Goal: Task Accomplishment & Management: Complete application form

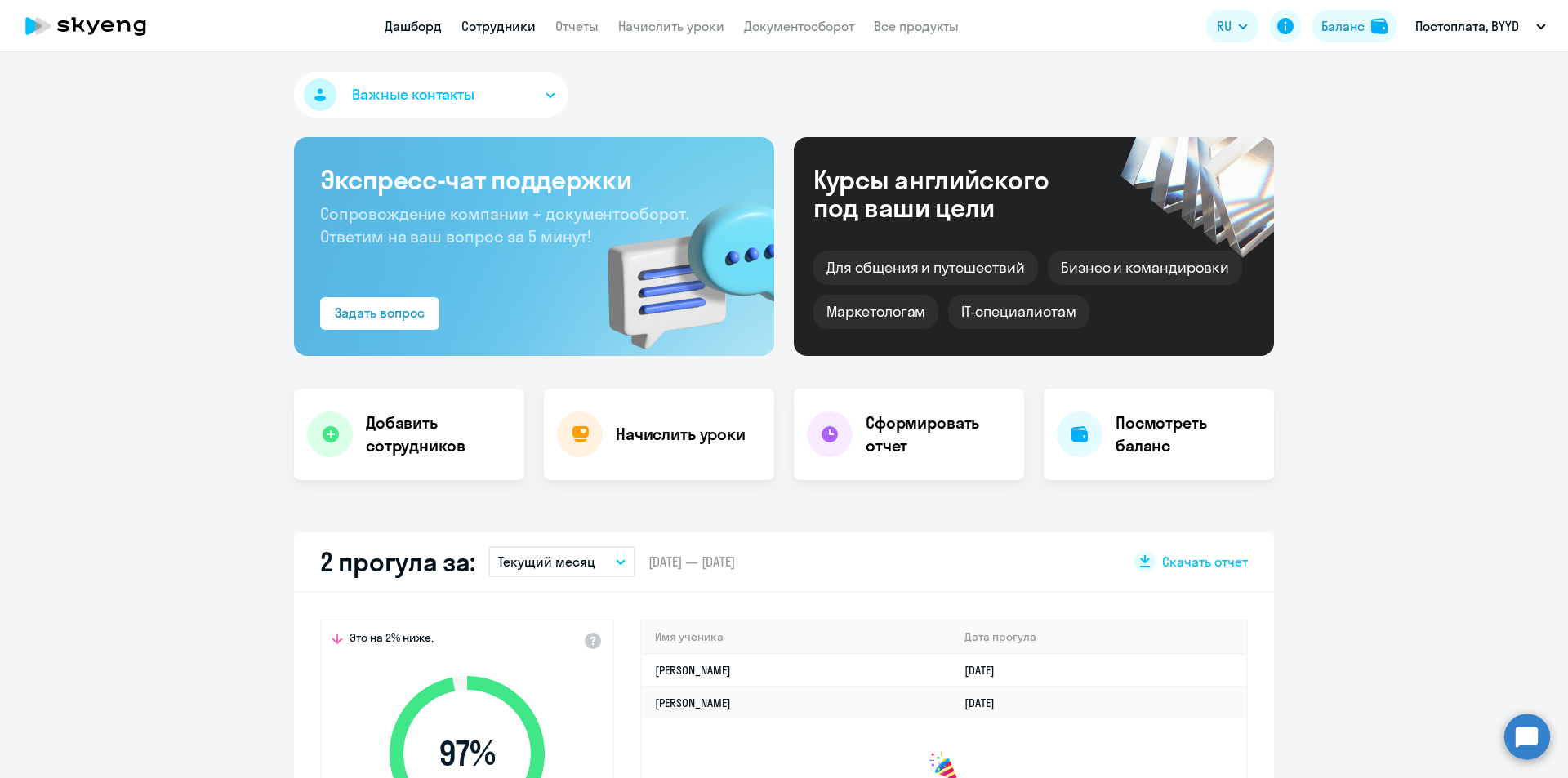
click at [502, 30] on link "Сотрудники" at bounding box center [498, 26] width 74 height 16
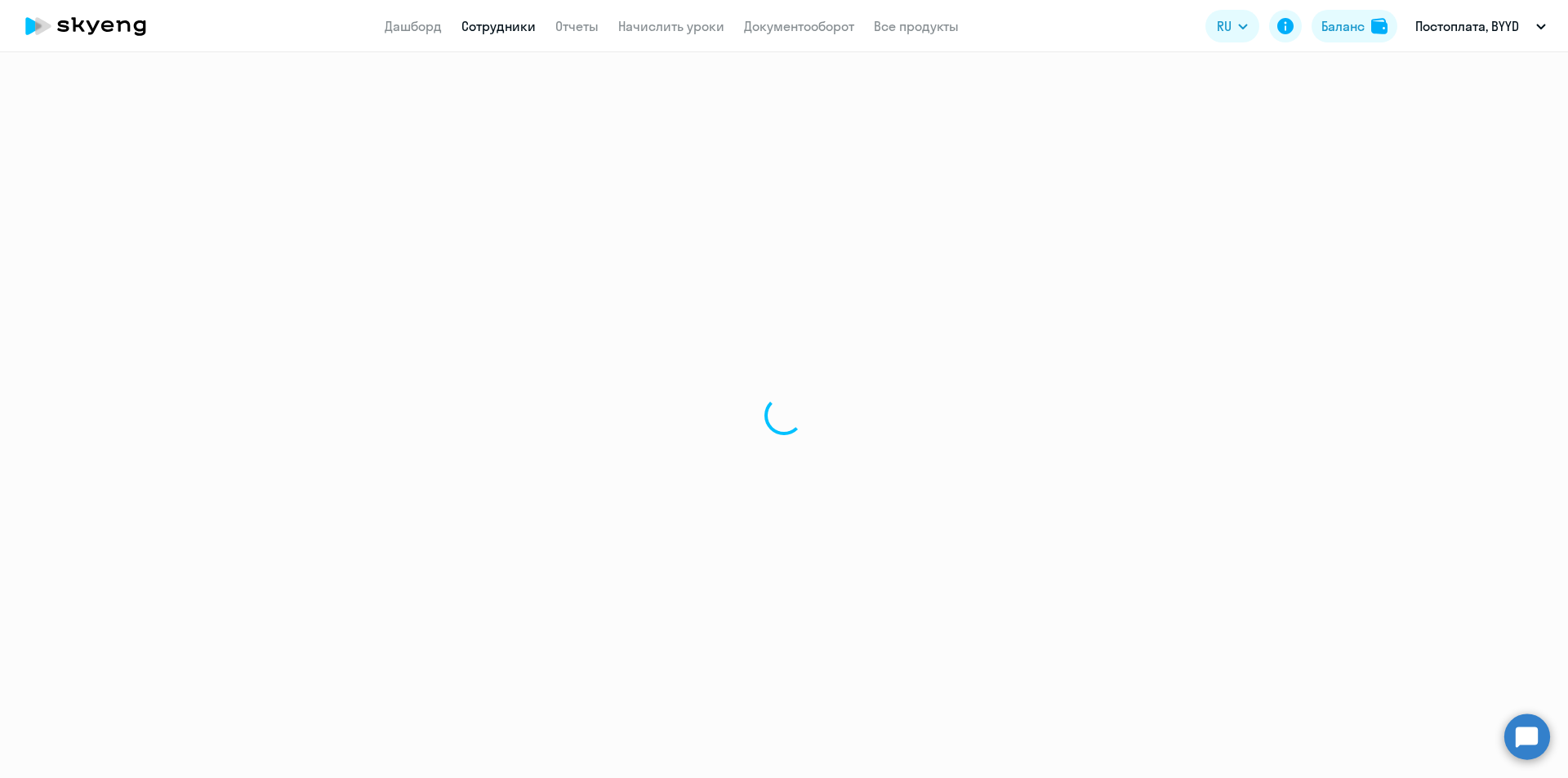
select select "30"
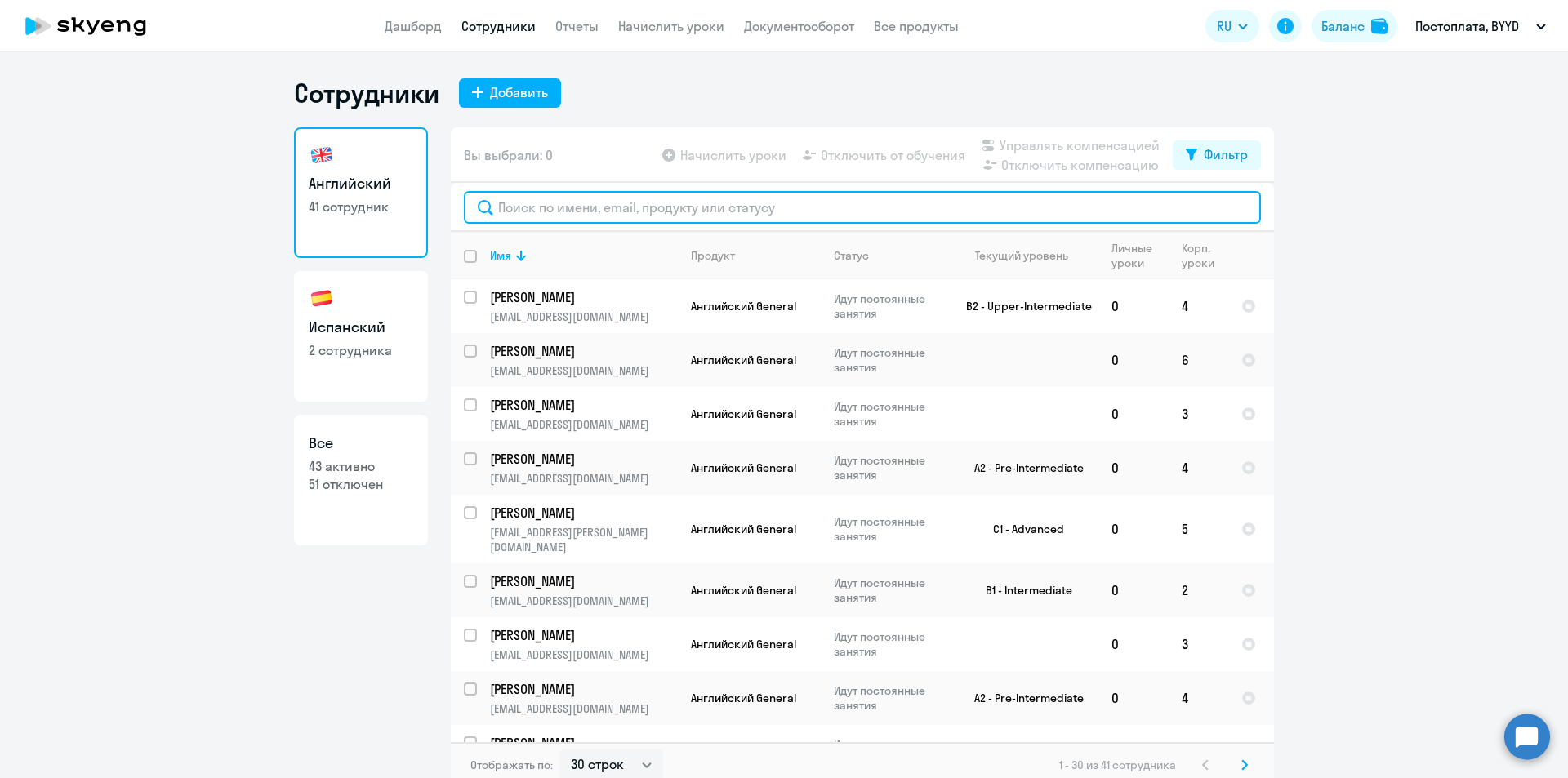
click at [611, 205] on input "text" at bounding box center [862, 208] width 797 height 32
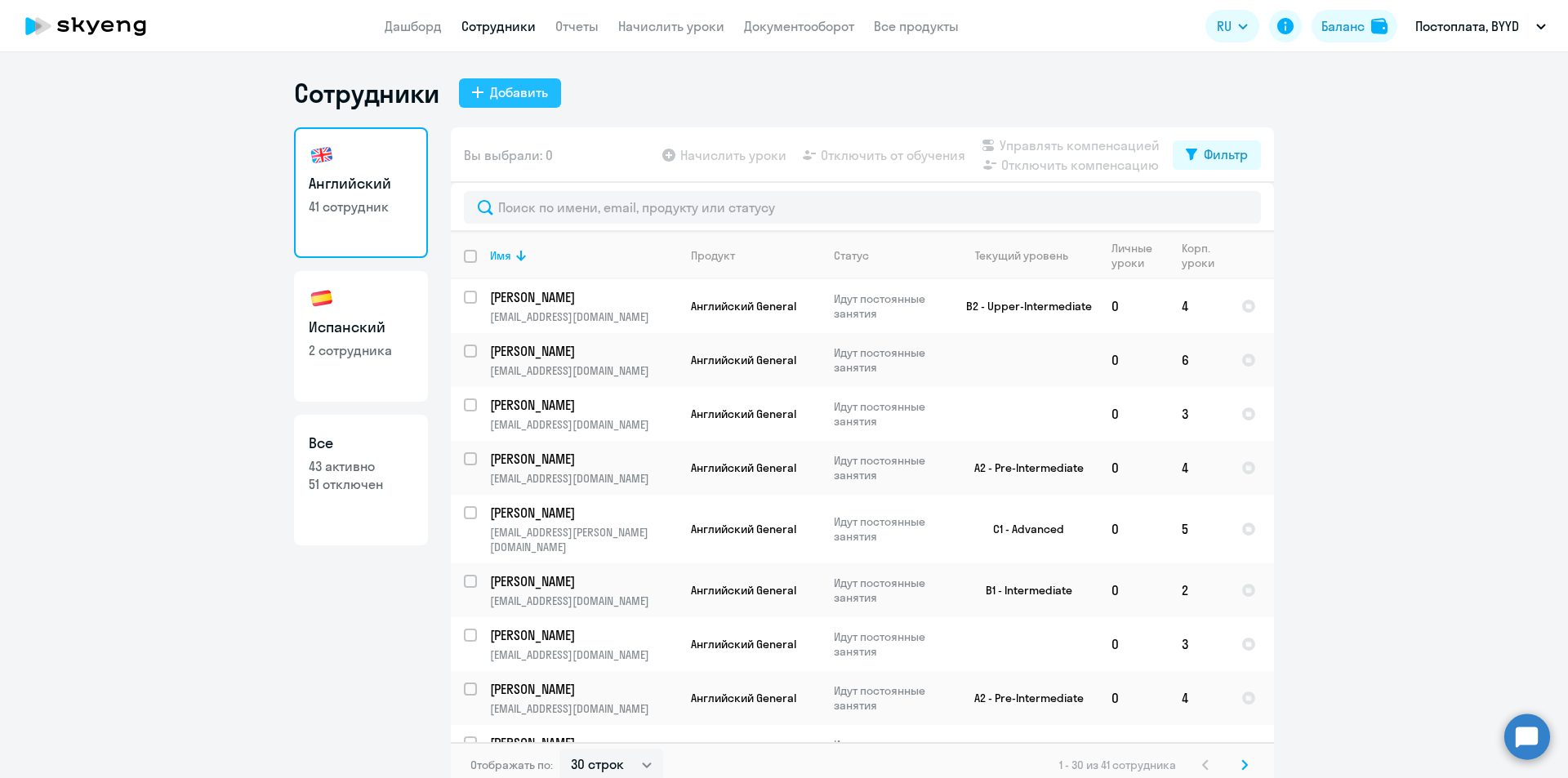
click at [472, 91] on icon at bounding box center [477, 91] width 11 height 11
select select "english_adult_not_native_speaker"
select select "3"
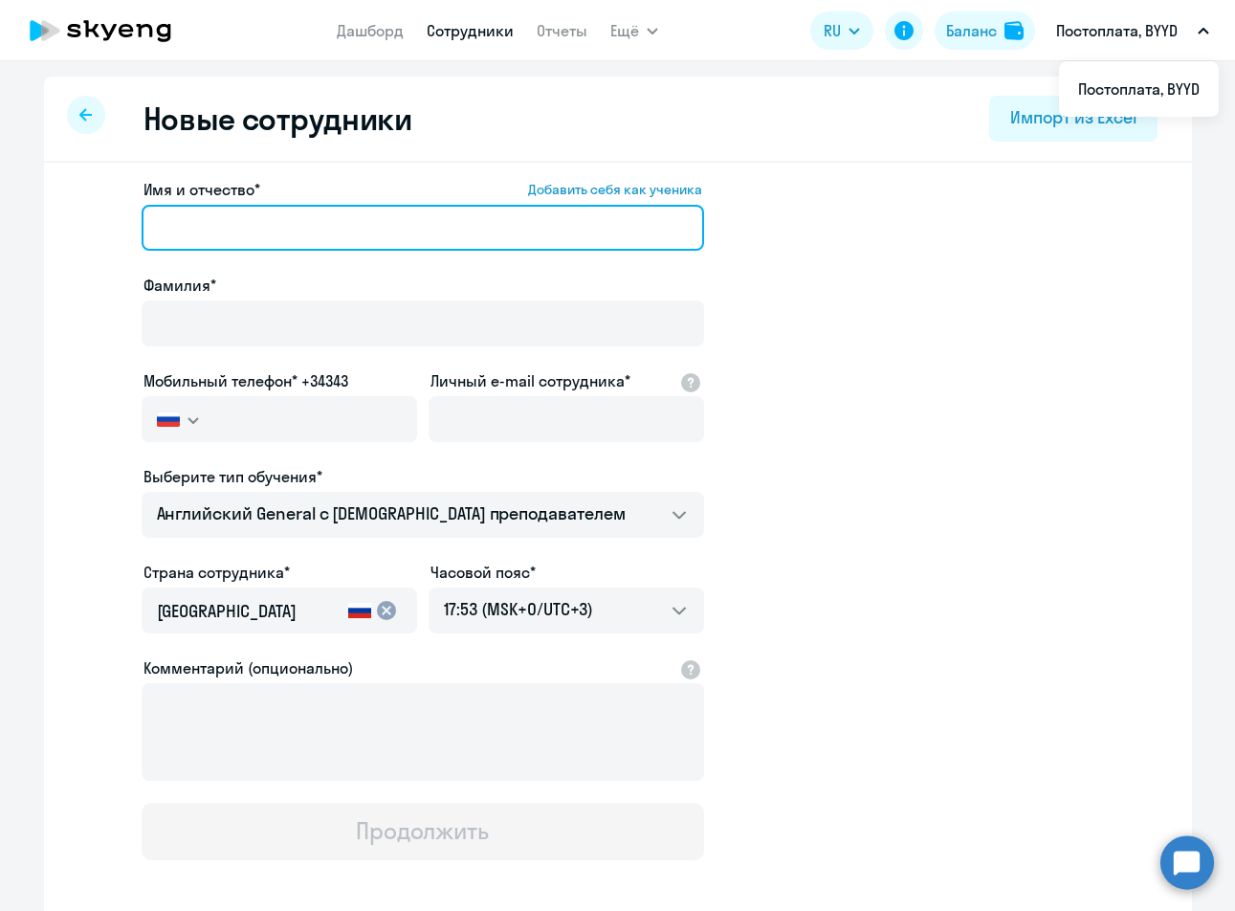
click at [206, 230] on input "Имя и отчество* Добавить себя как ученика" at bounding box center [423, 228] width 562 height 46
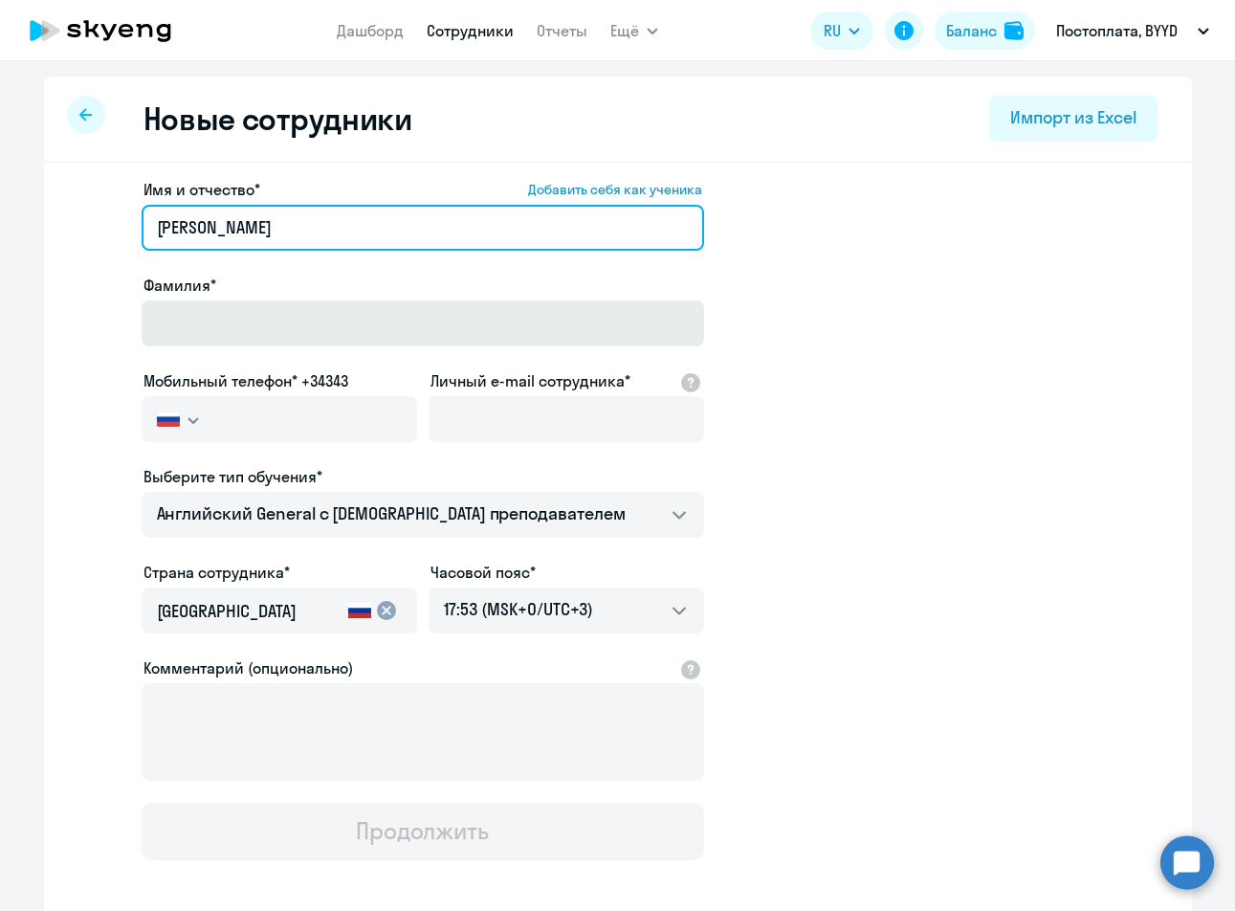
type input "[PERSON_NAME]"
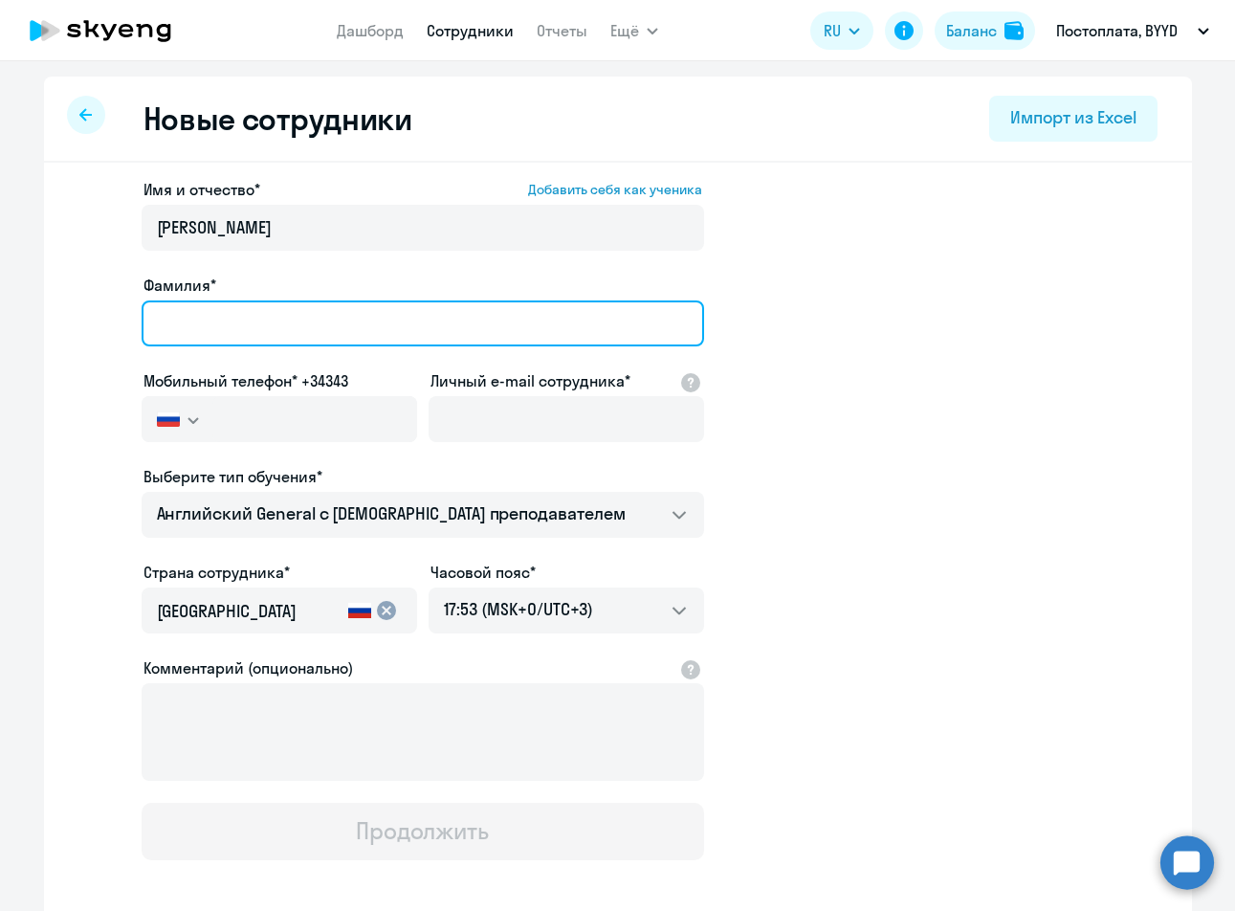
click at [418, 327] on input "Фамилия*" at bounding box center [423, 323] width 562 height 46
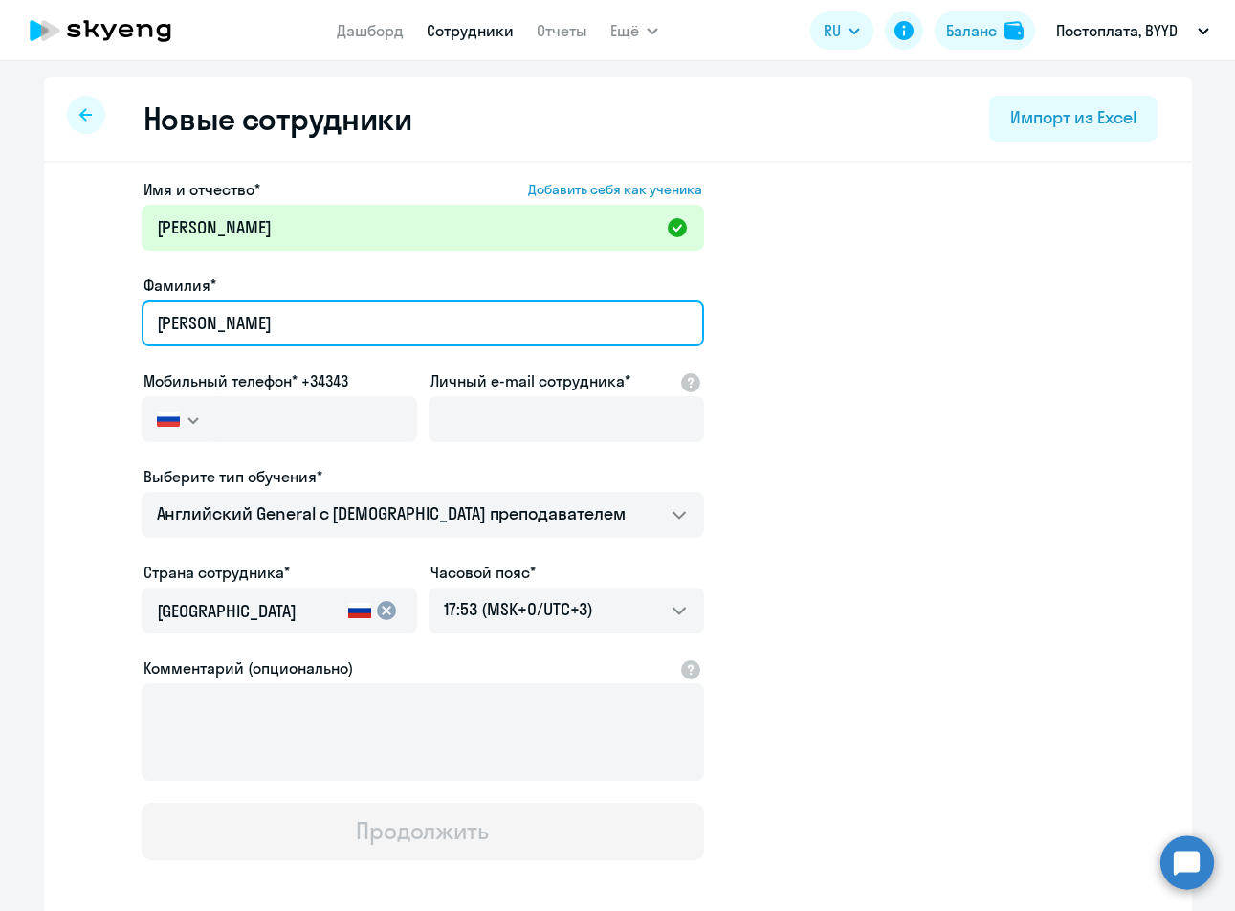
type input "[PERSON_NAME]"
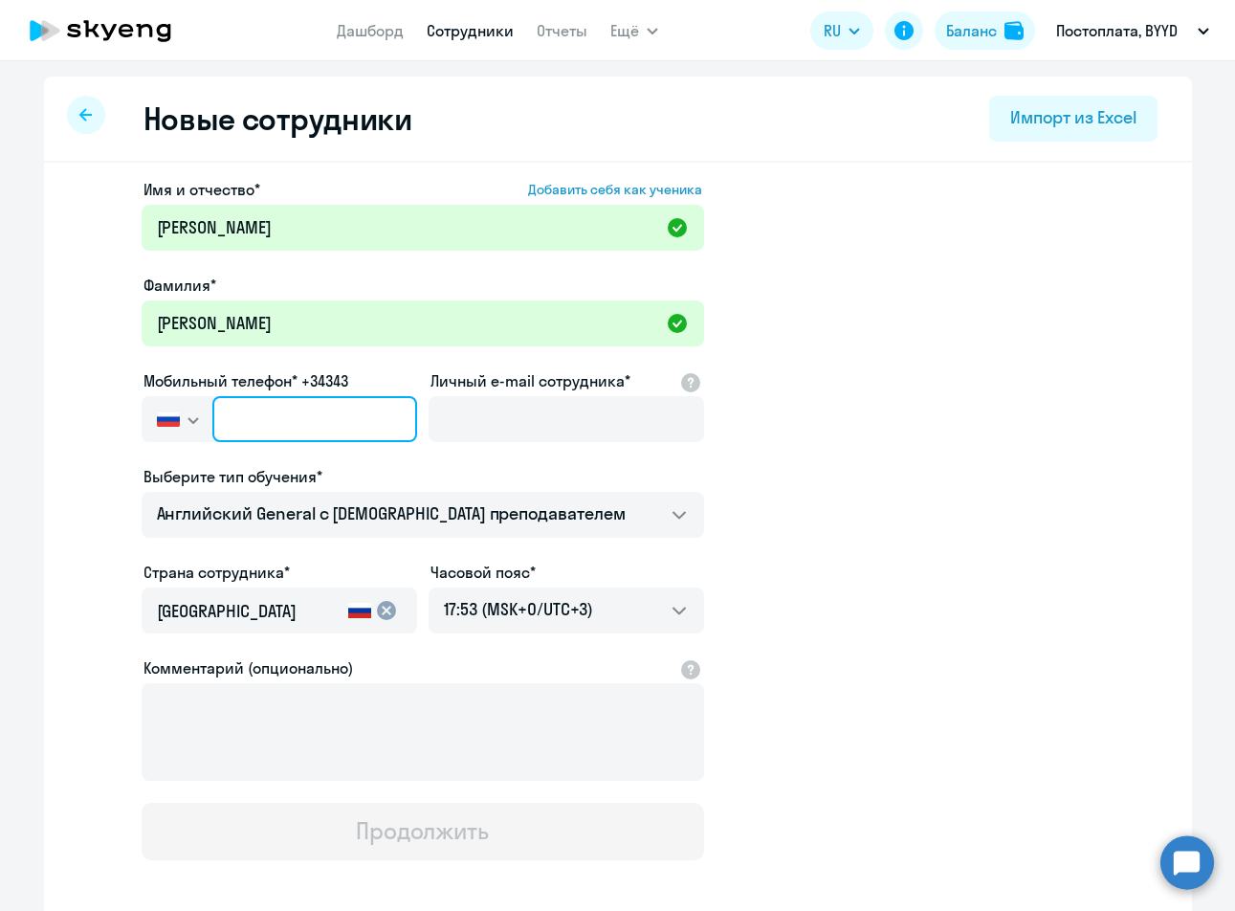
click at [318, 419] on input "text" at bounding box center [314, 419] width 204 height 46
paste input "[PHONE_NUMBER]"
type input "[PHONE_NUMBER]"
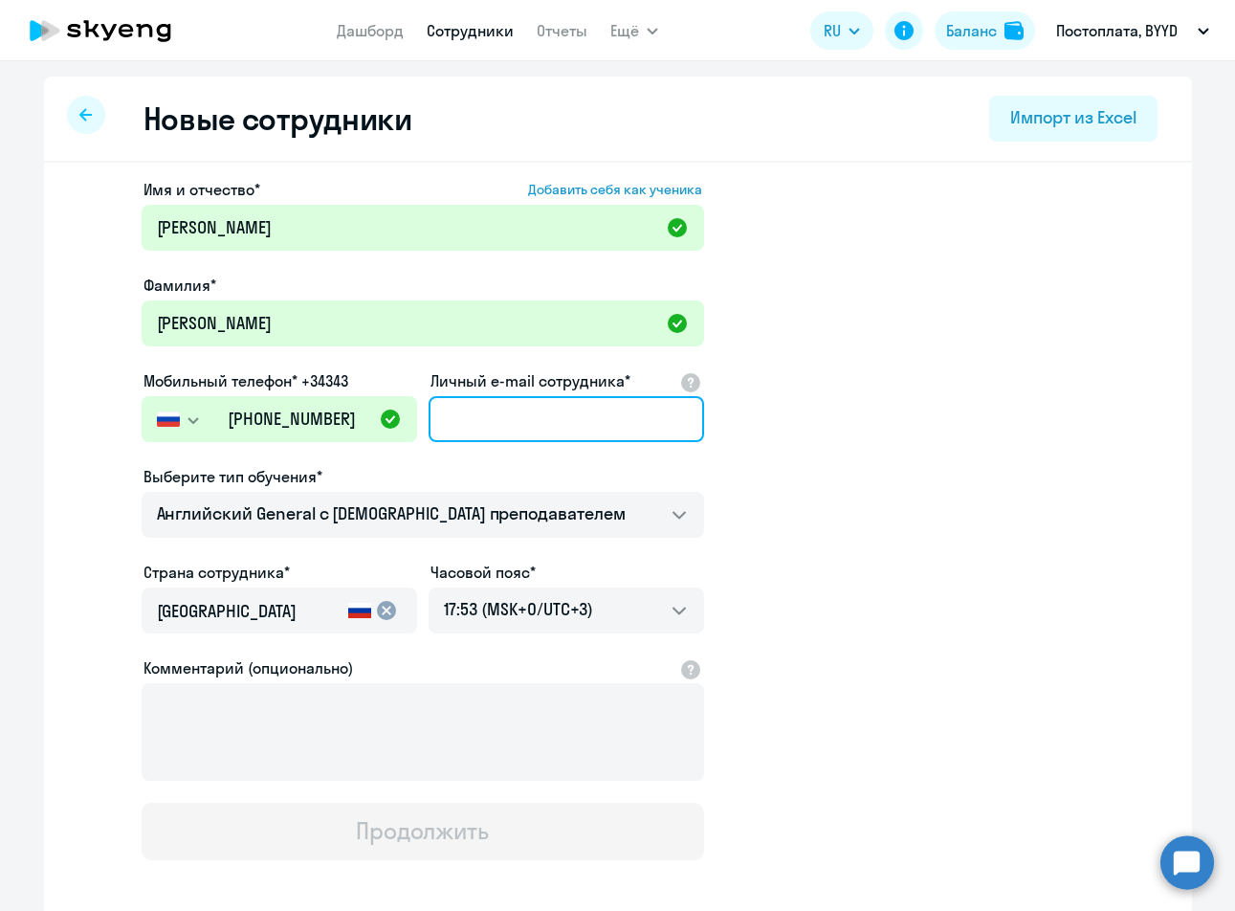
click at [438, 421] on input "Личный e-mail сотрудника*" at bounding box center [565, 419] width 275 height 46
paste input "[EMAIL_ADDRESS][DOMAIN_NAME]"
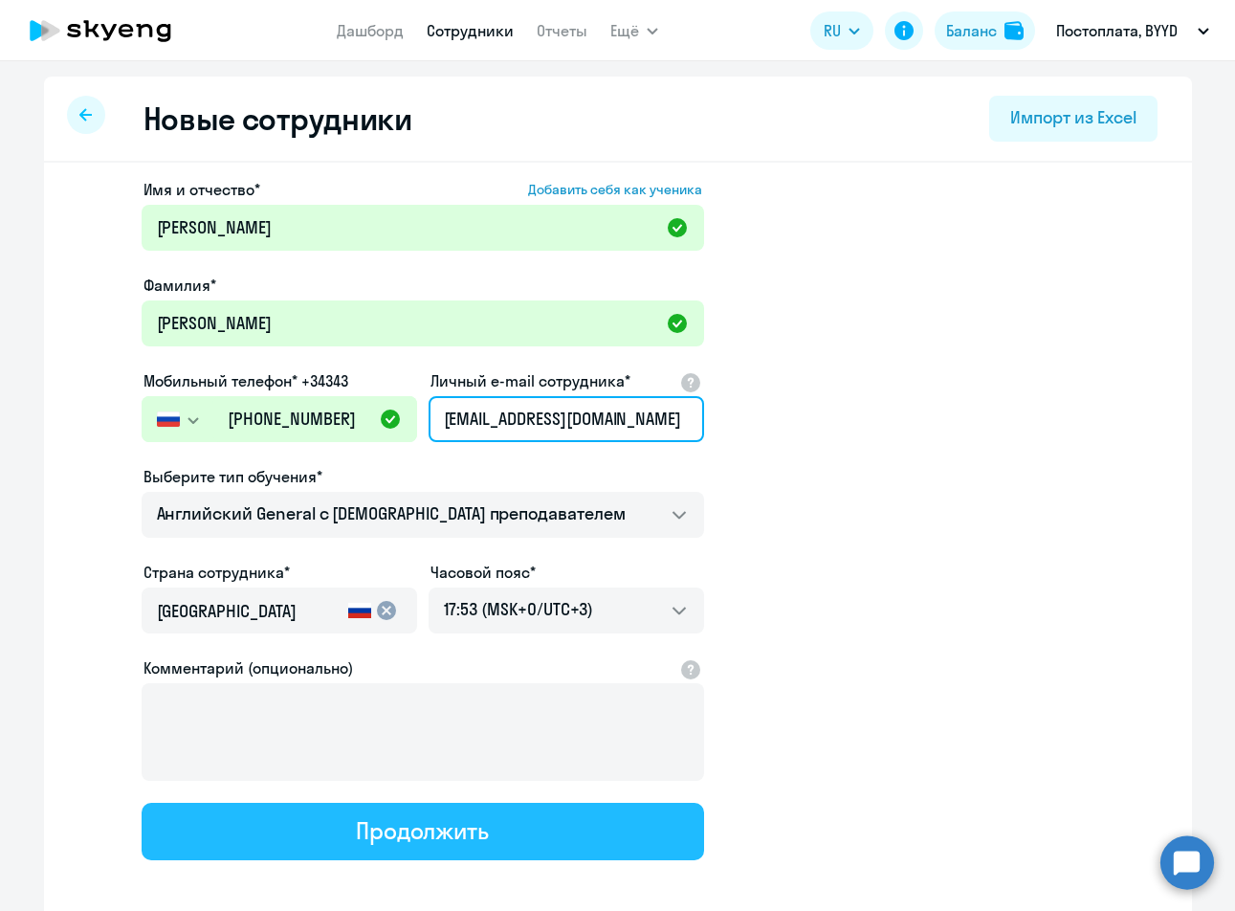
type input "[EMAIL_ADDRESS][DOMAIN_NAME]"
click at [438, 855] on button "Продолжить" at bounding box center [423, 830] width 562 height 57
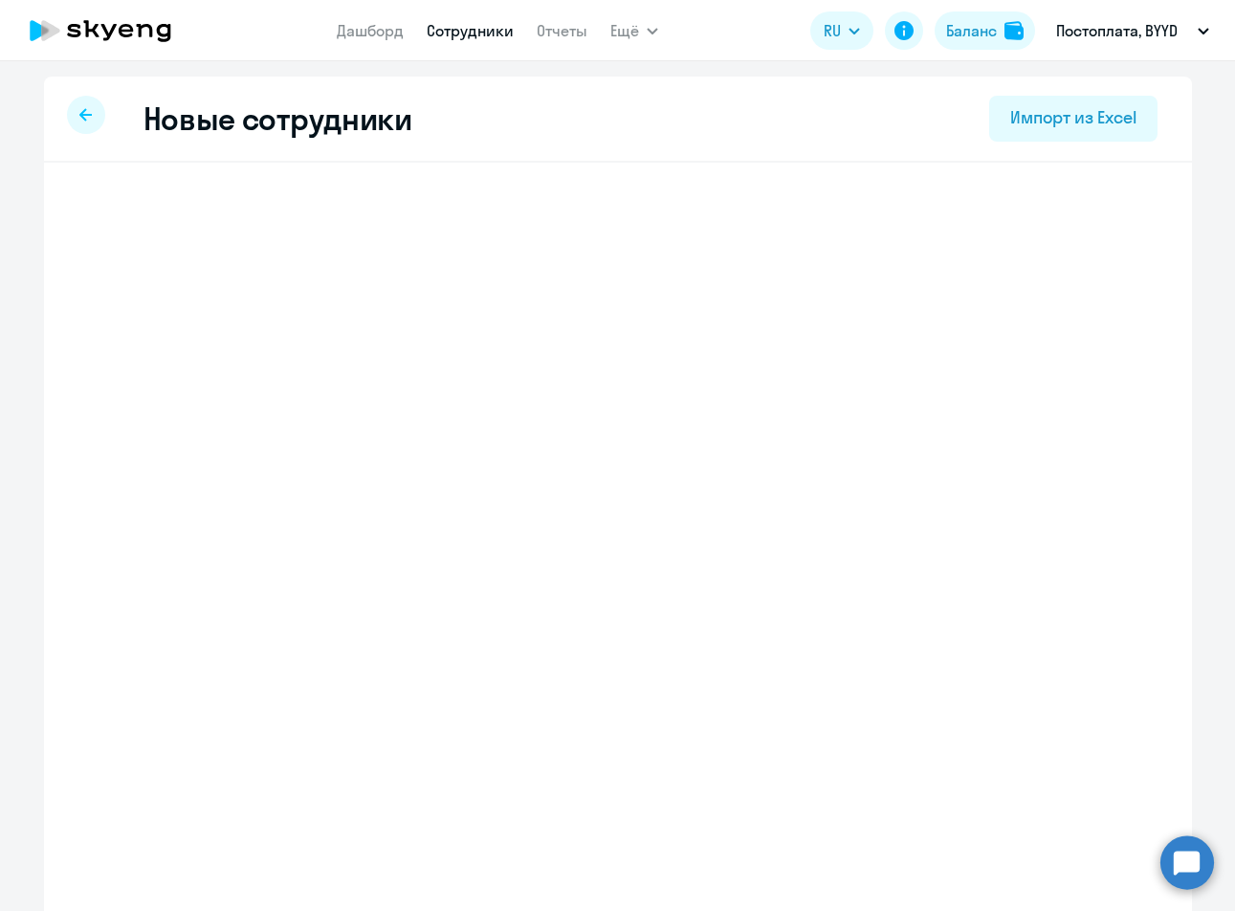
select select "english_adult_not_native_speaker"
select select "3"
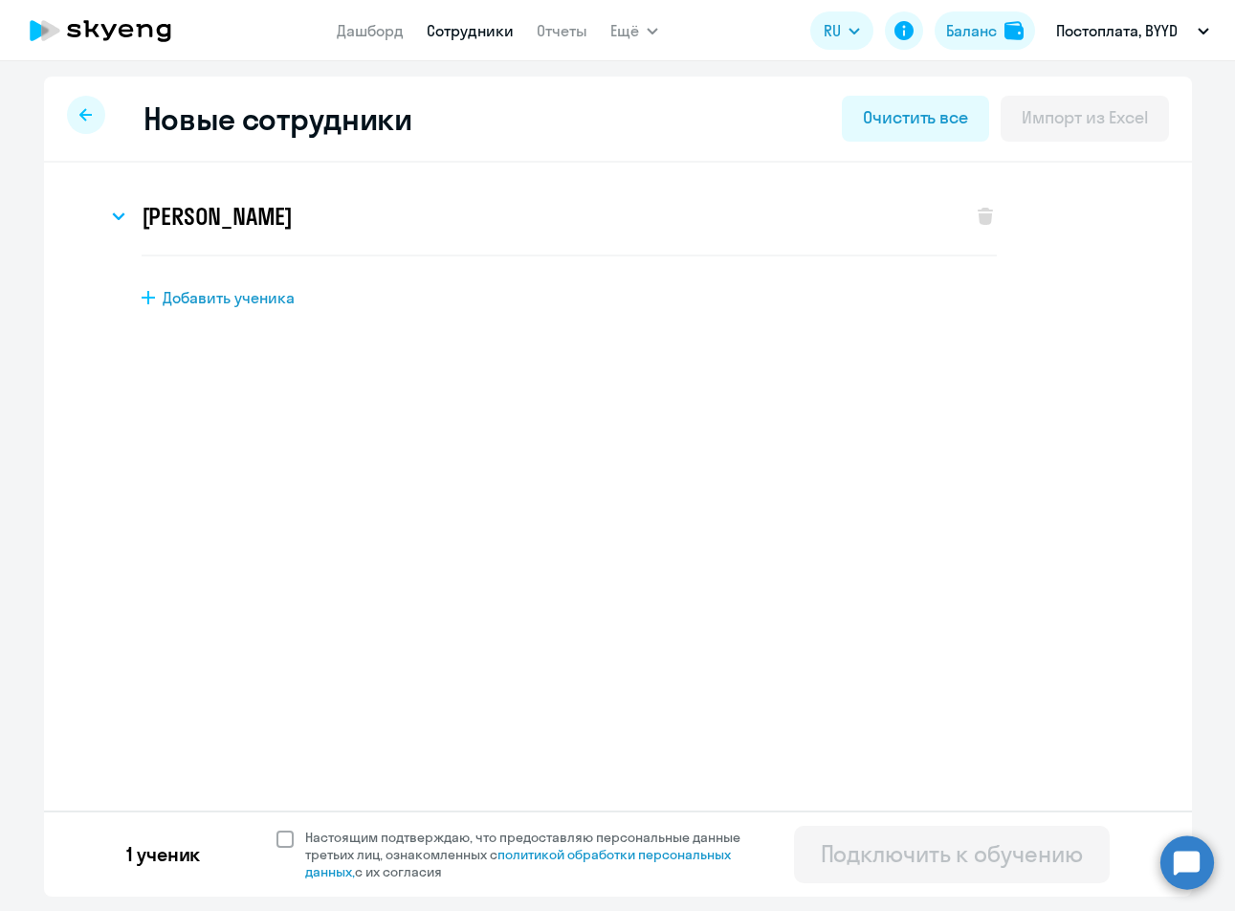
click at [291, 837] on span at bounding box center [284, 838] width 17 height 17
click at [276, 828] on input "Настоящим подтверждаю, что предоставляю персональные данные третьих лиц, ознако…" at bounding box center [275, 827] width 1 height 1
checkbox input "true"
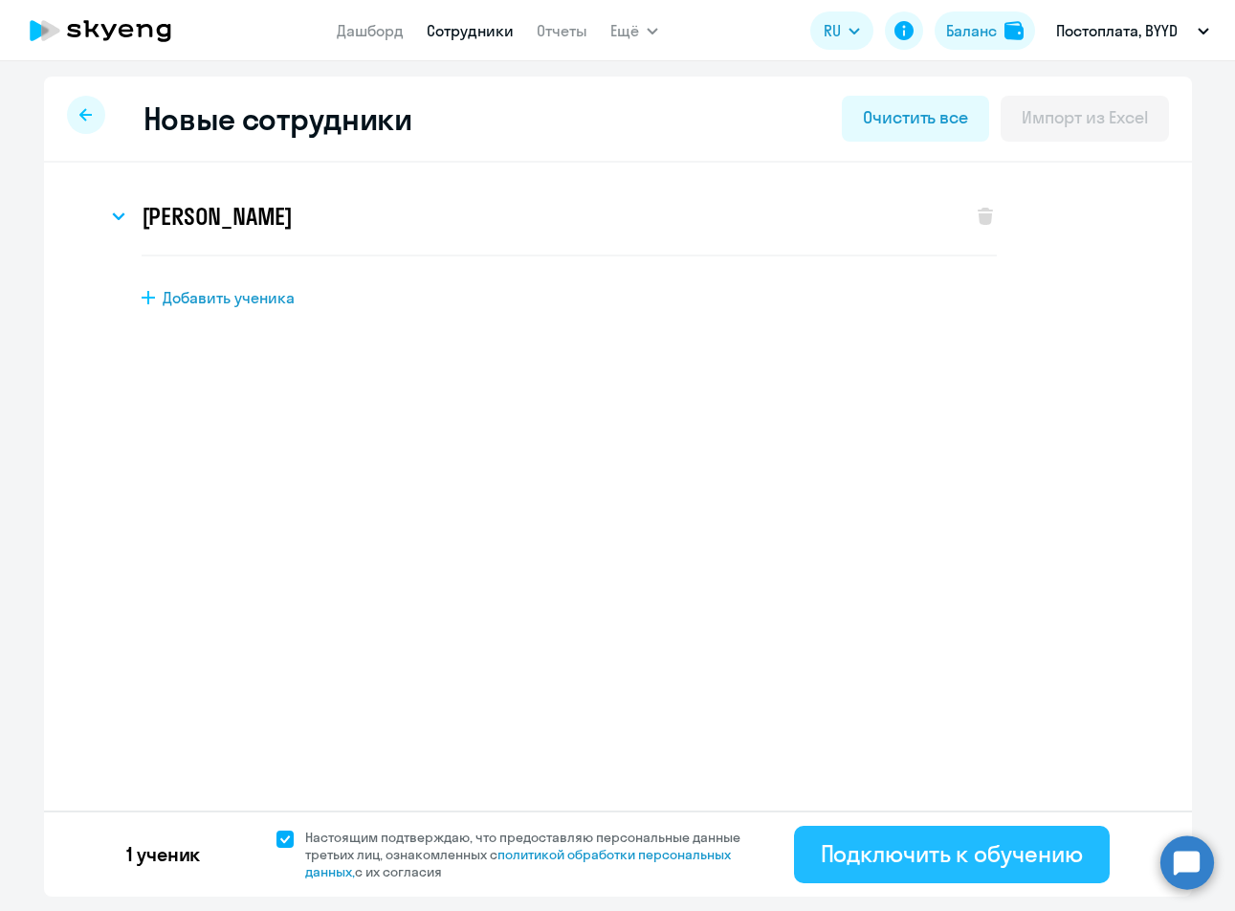
click at [846, 855] on div "Подключить к обучению" at bounding box center [952, 853] width 262 height 31
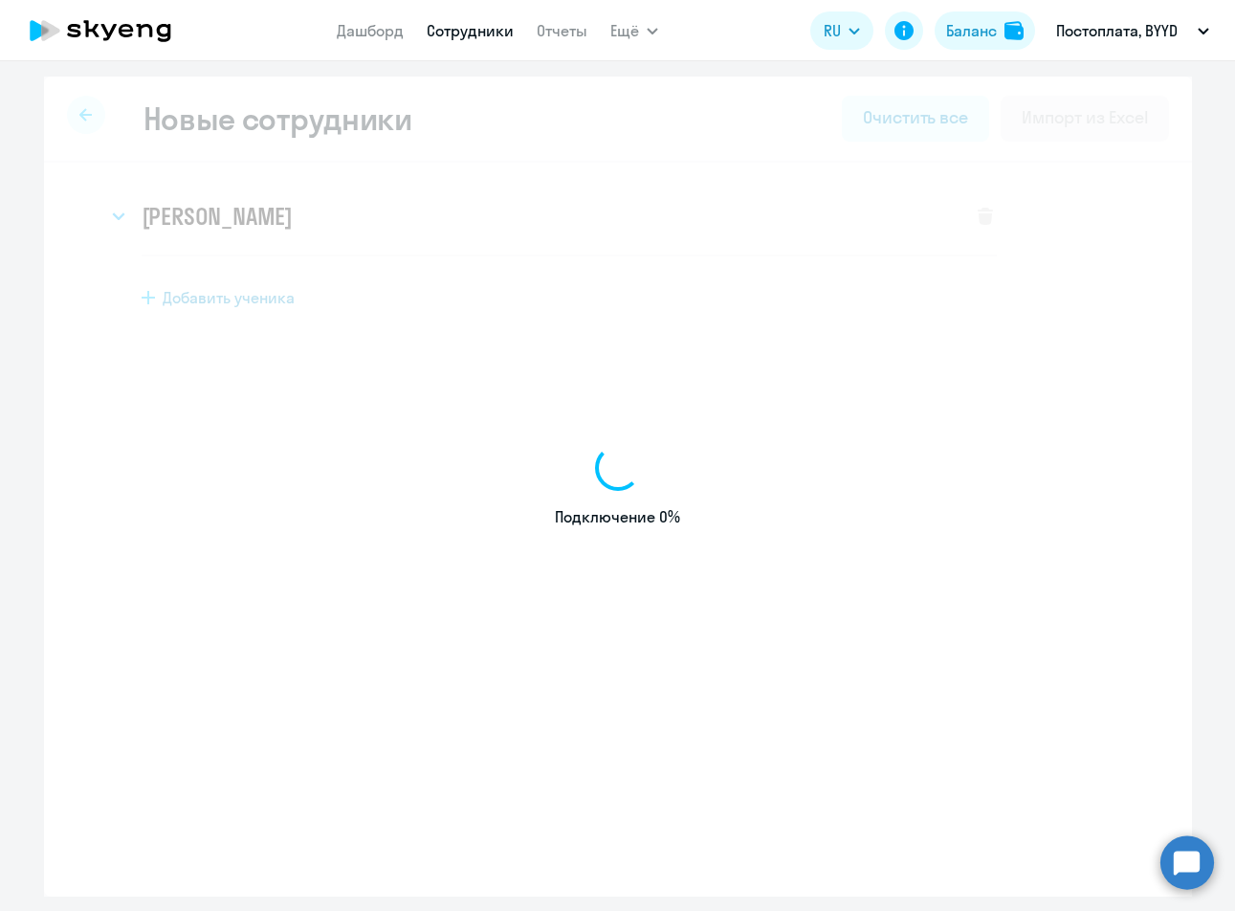
select select "english_adult_not_native_speaker"
select select "3"
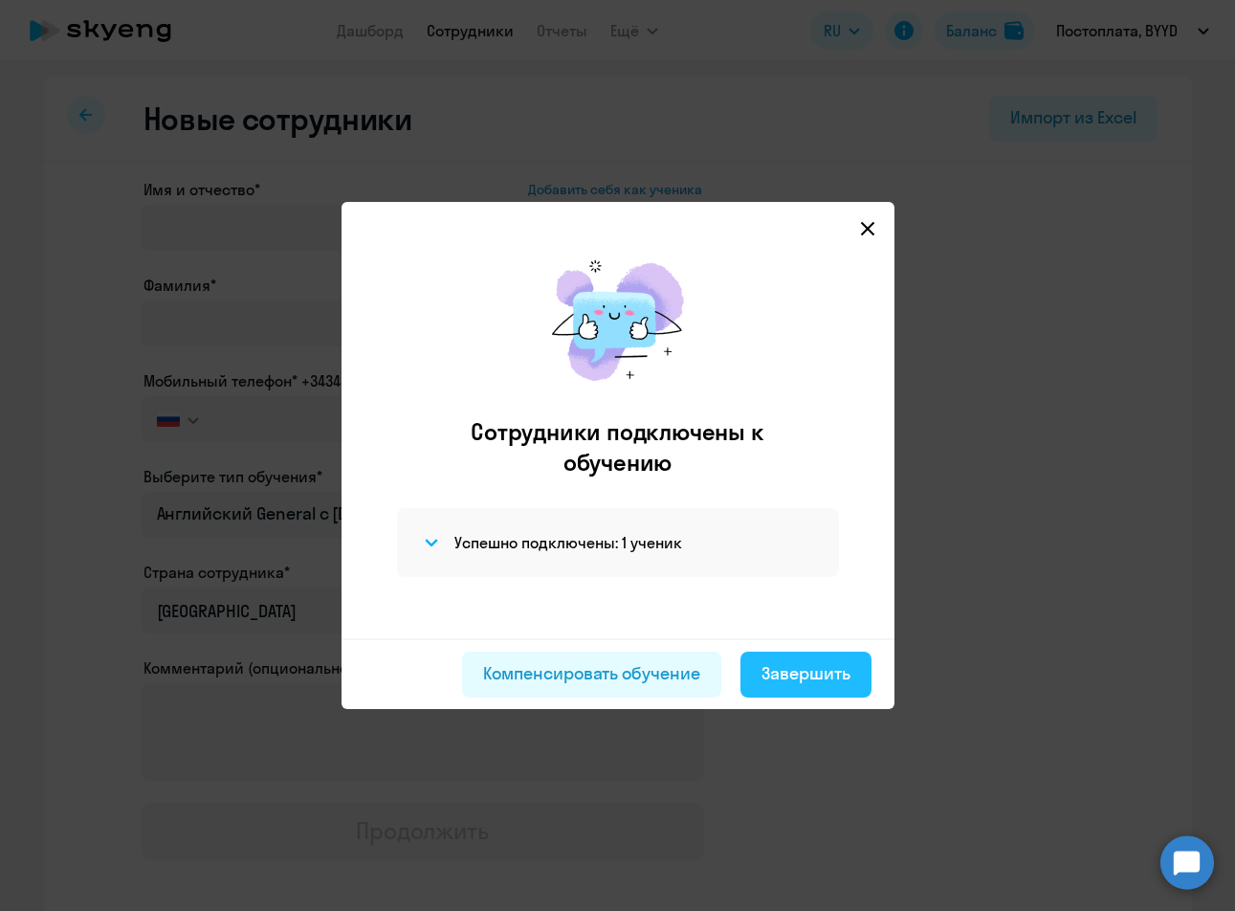
click at [786, 688] on button "Завершить" at bounding box center [805, 674] width 131 height 46
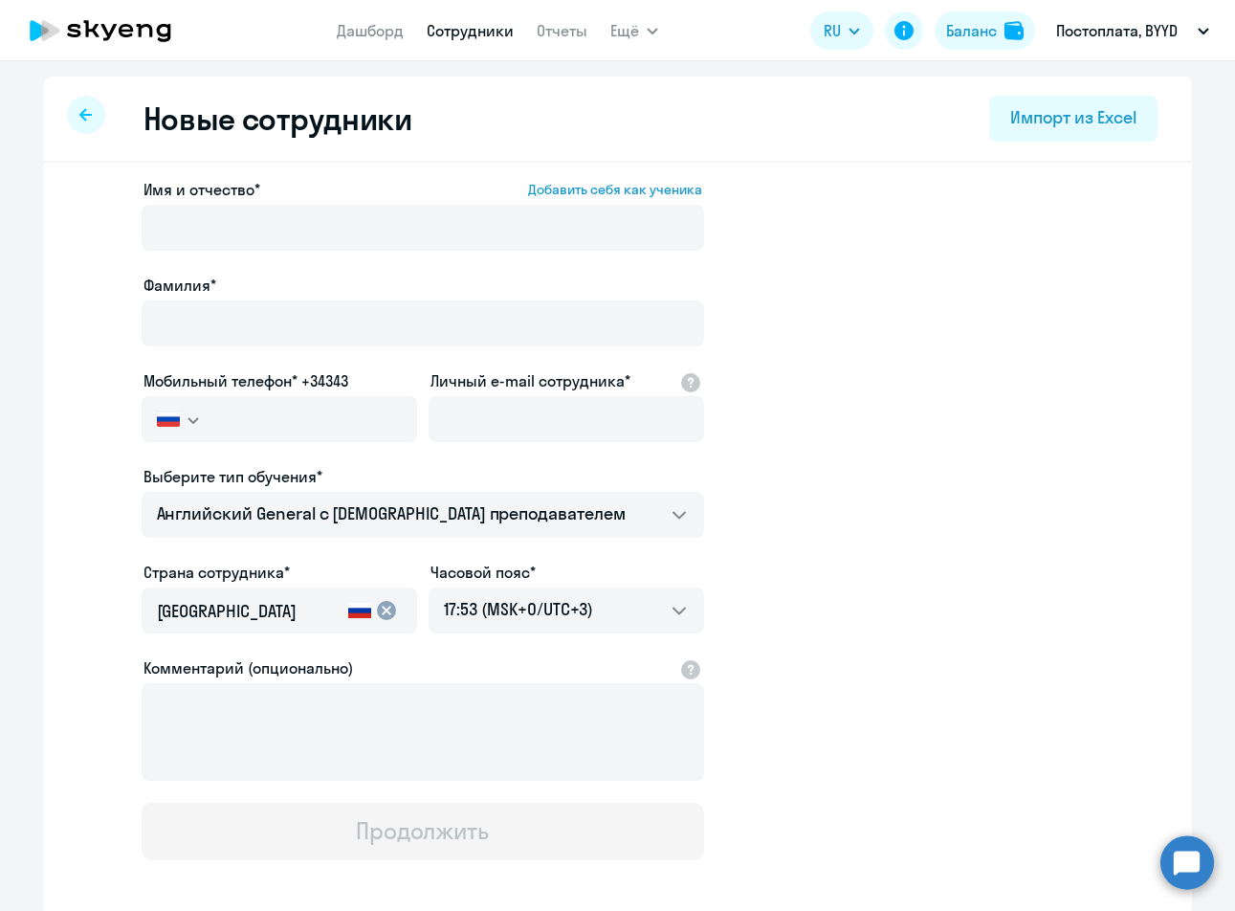
select select "30"
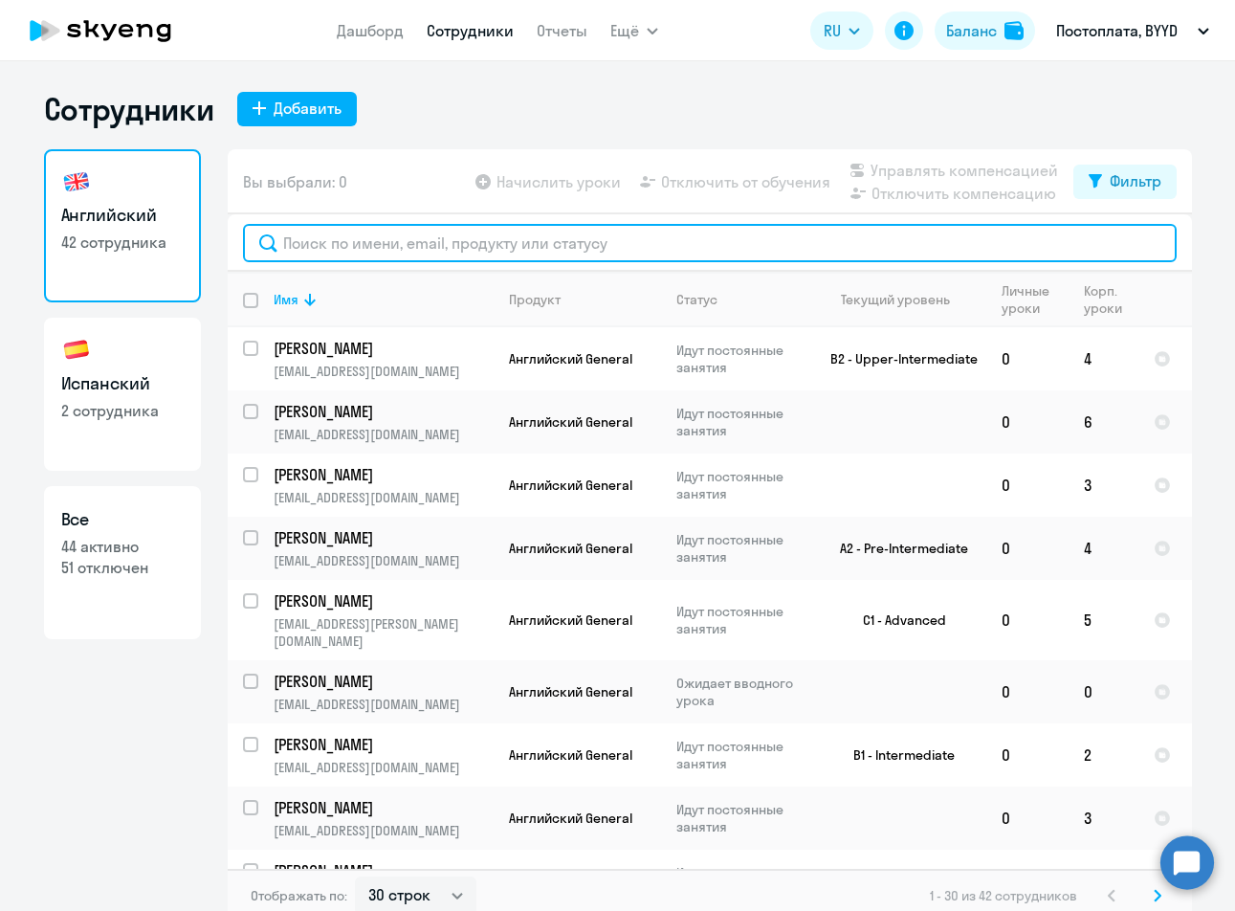
click at [348, 233] on input "text" at bounding box center [709, 243] width 933 height 38
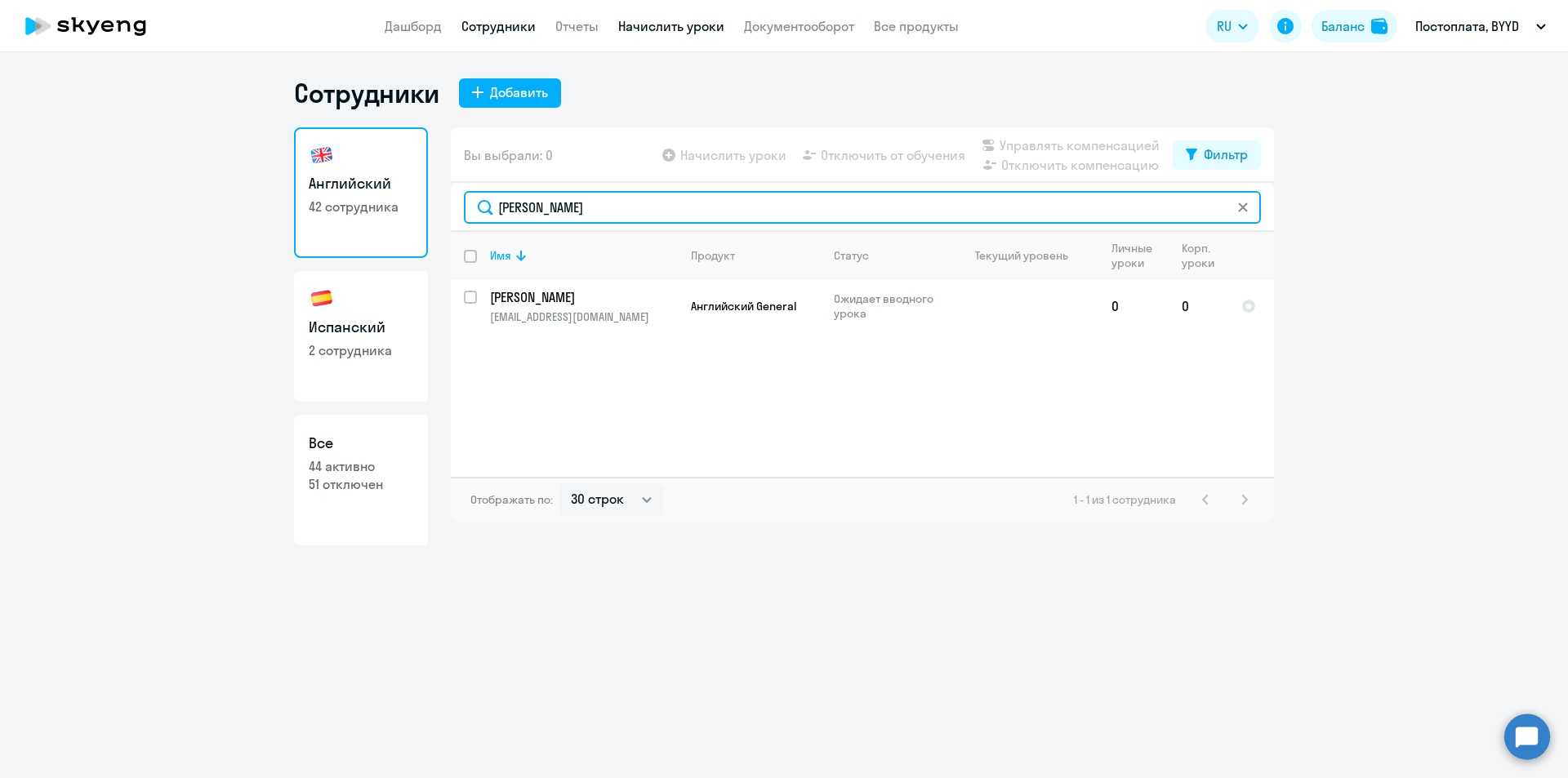
type input "[PERSON_NAME]"
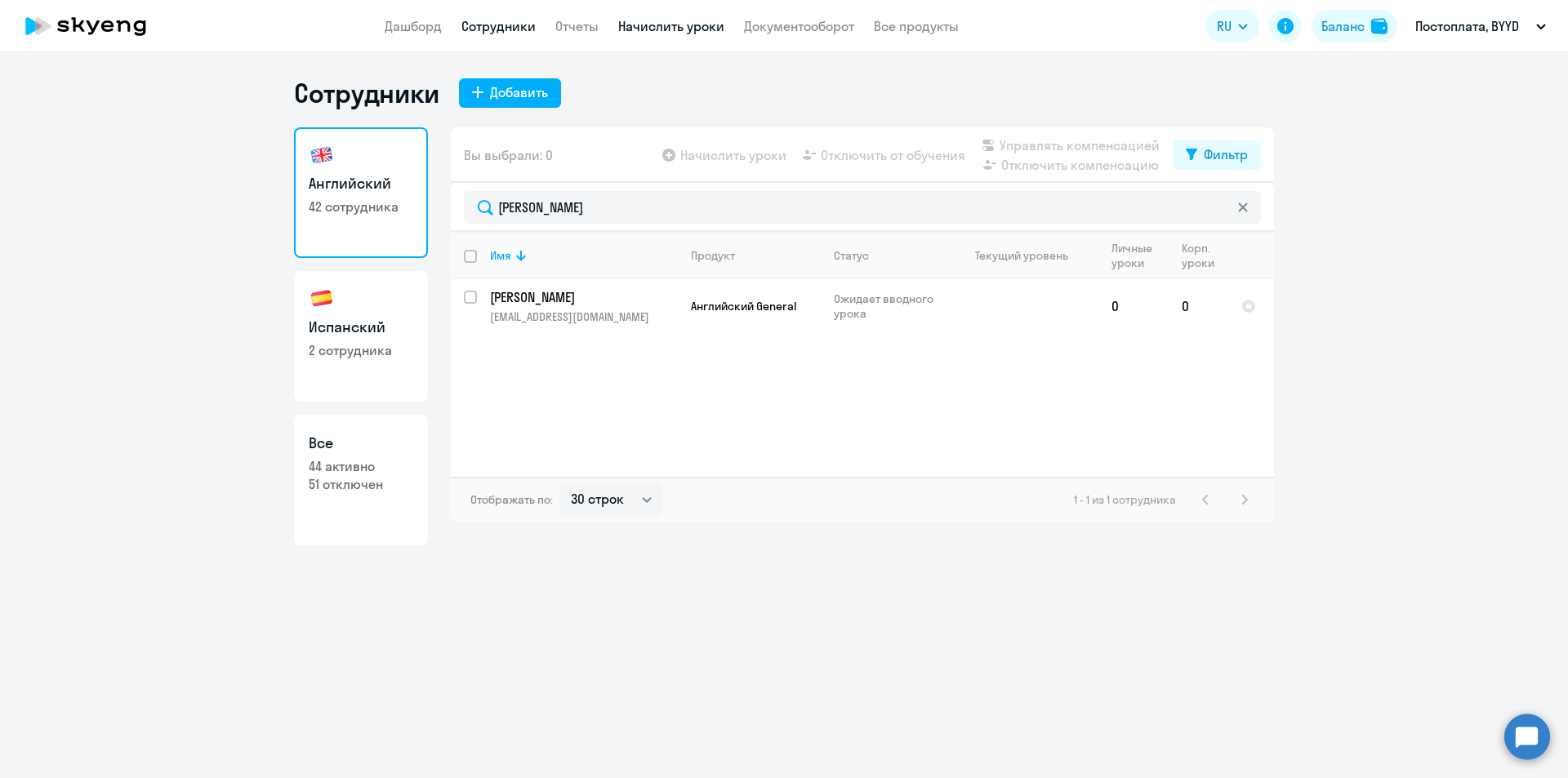
click at [644, 24] on link "Начислить уроки" at bounding box center [671, 26] width 106 height 16
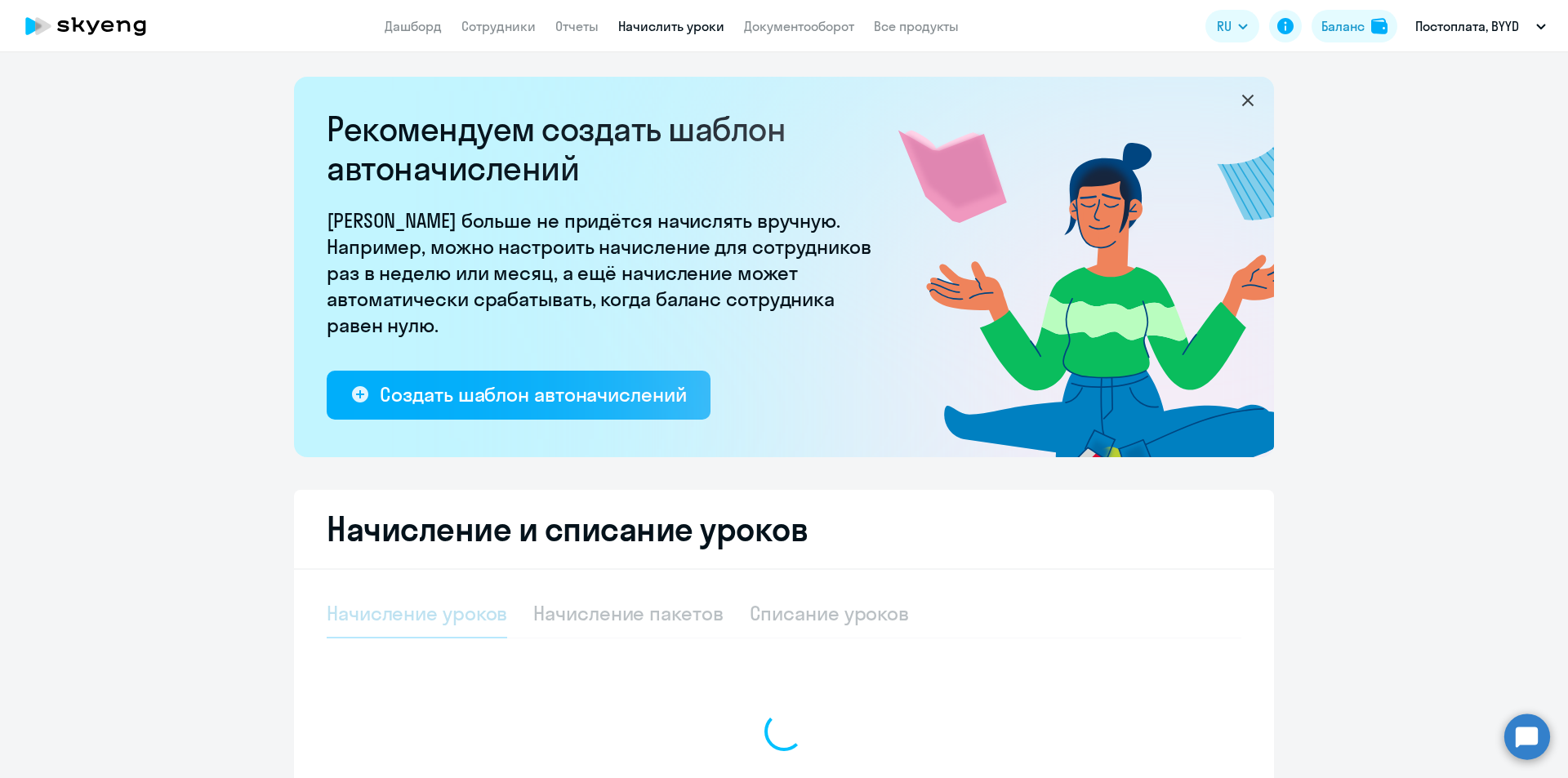
select select "10"
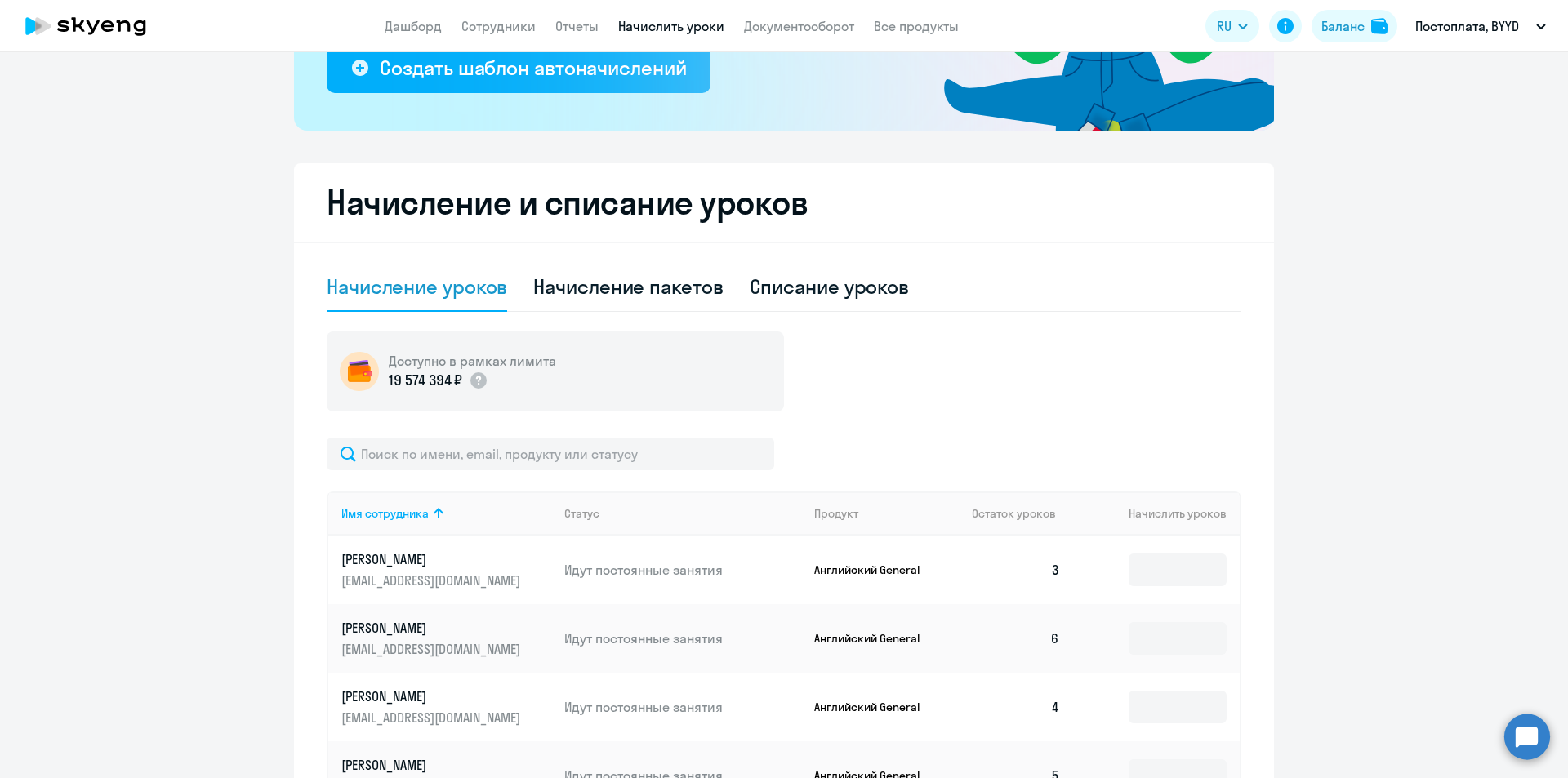
scroll to position [408, 0]
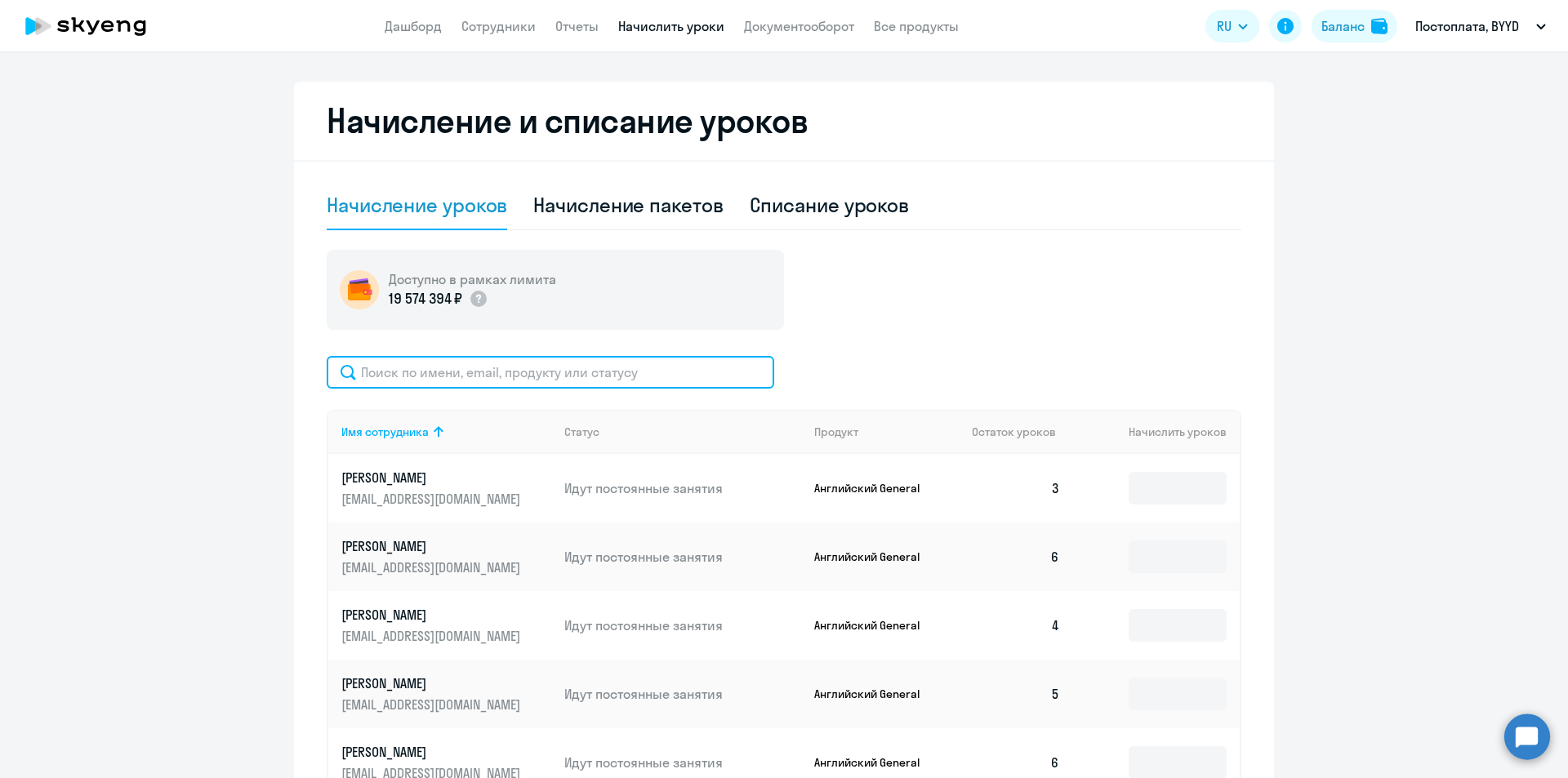
click at [530, 381] on input "text" at bounding box center [551, 372] width 448 height 32
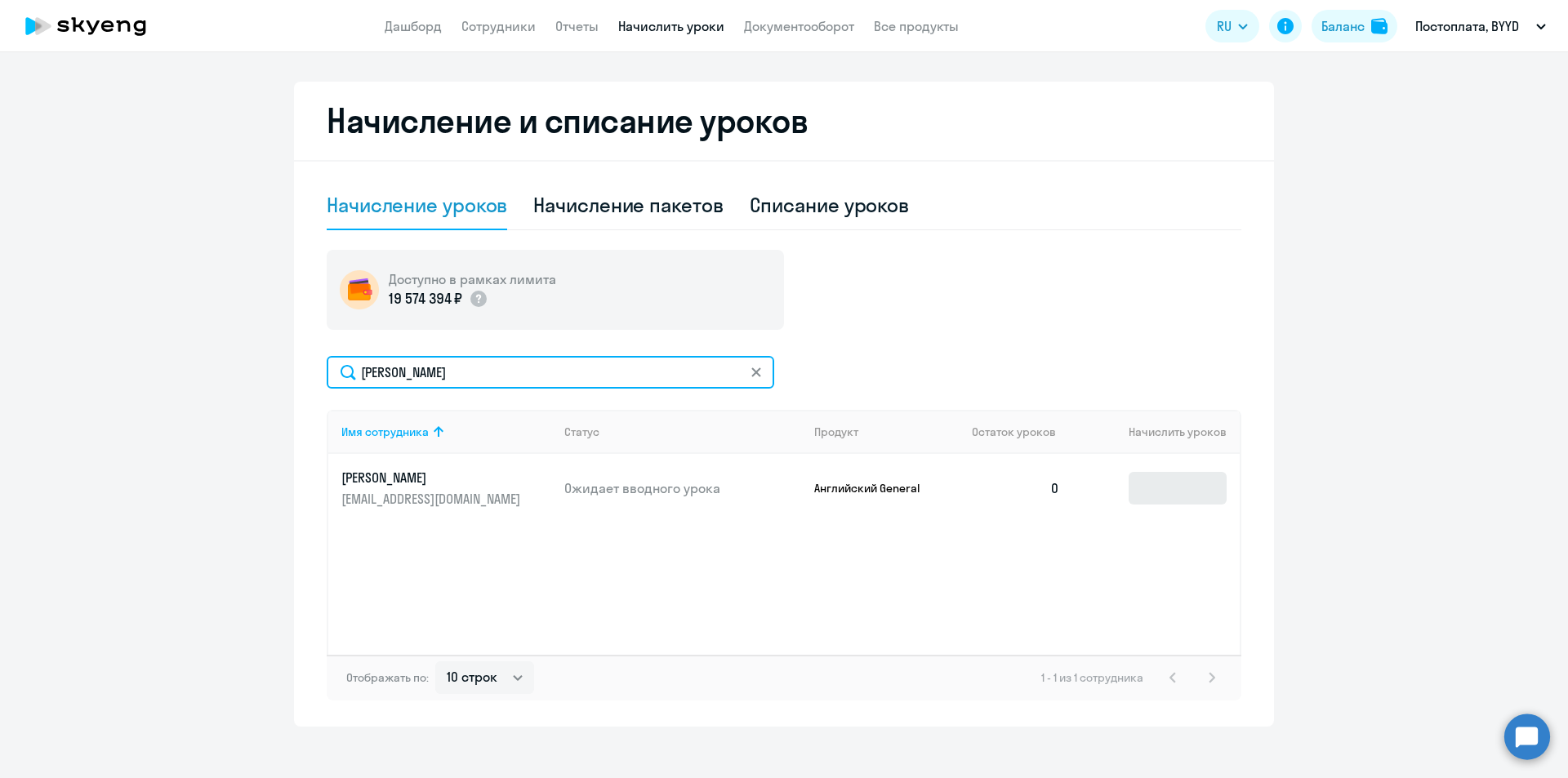
type input "[PERSON_NAME]"
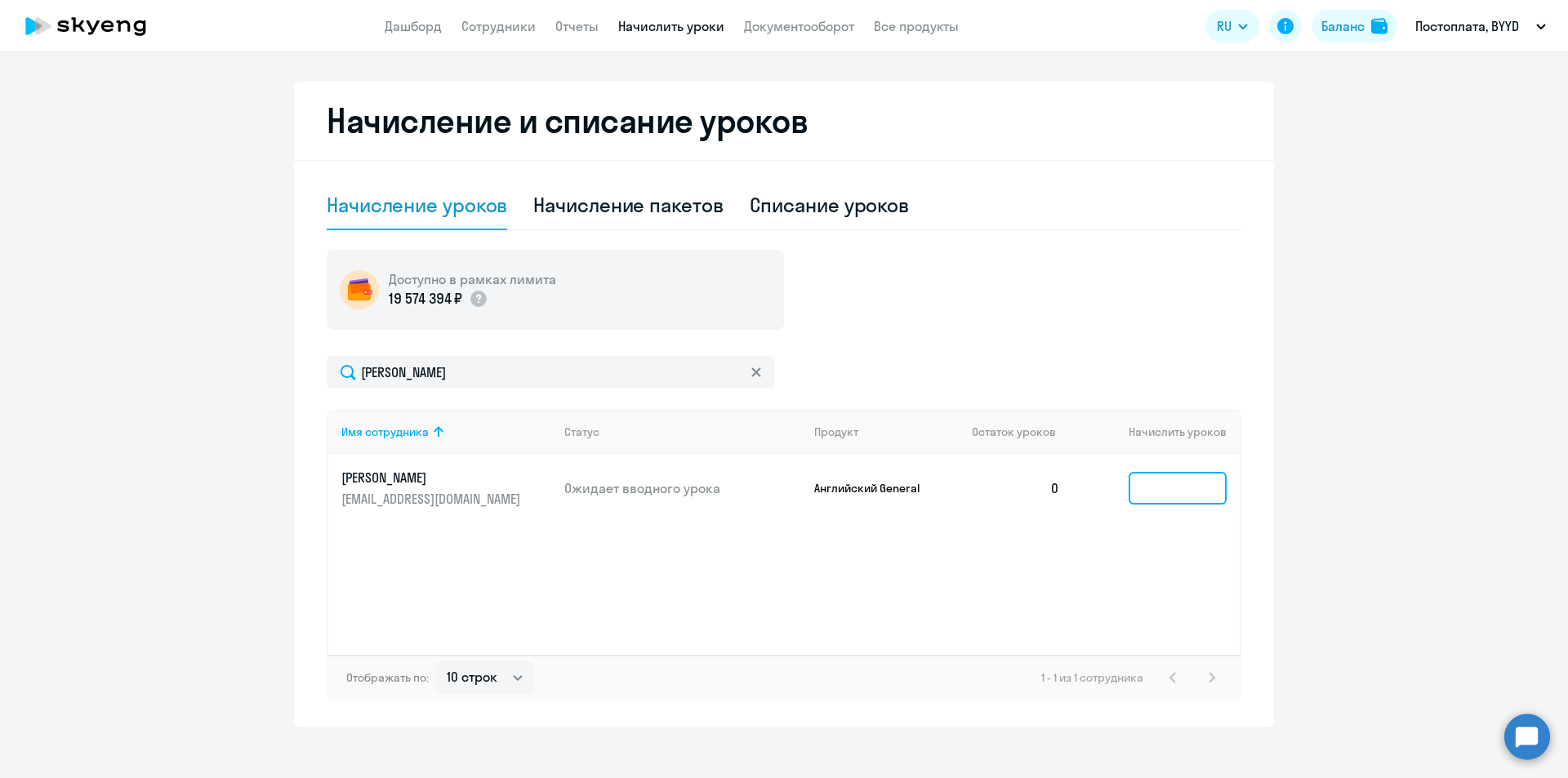
click at [1176, 482] on input at bounding box center [1178, 488] width 98 height 32
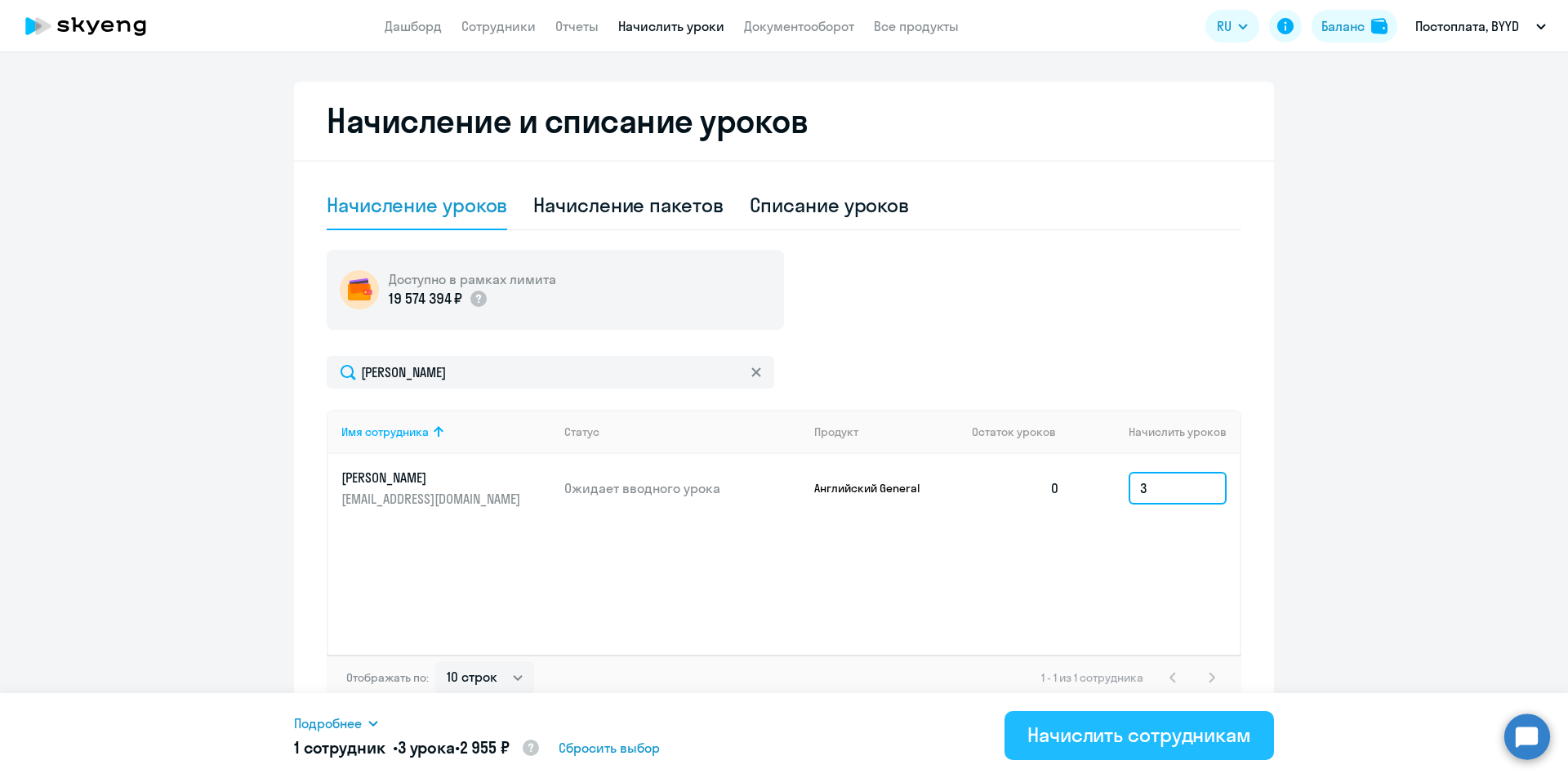
type input "3"
click at [1160, 745] on div "Начислить сотрудникам" at bounding box center [1139, 734] width 224 height 26
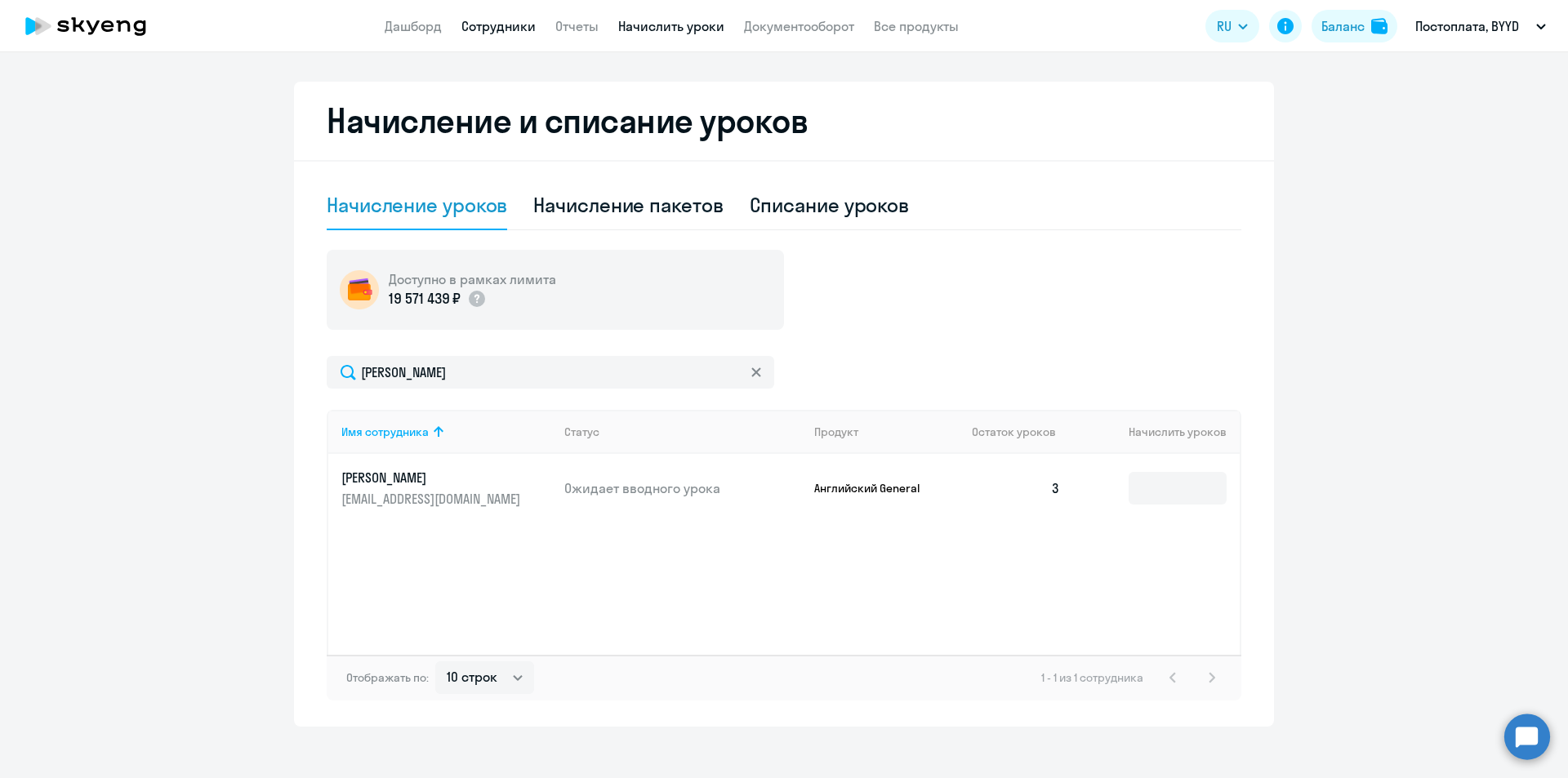
click at [502, 26] on link "Сотрудники" at bounding box center [498, 26] width 74 height 16
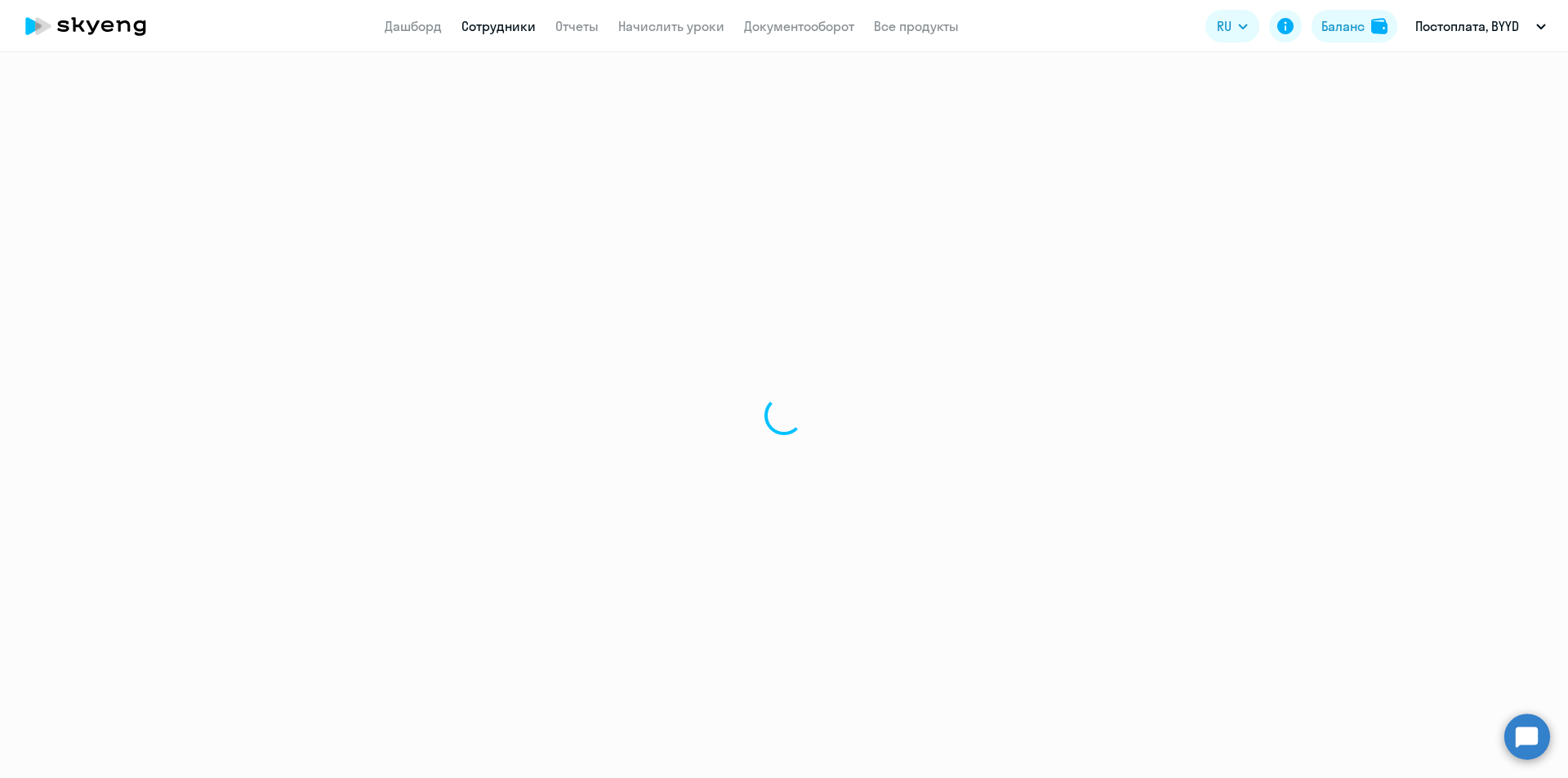
select select "30"
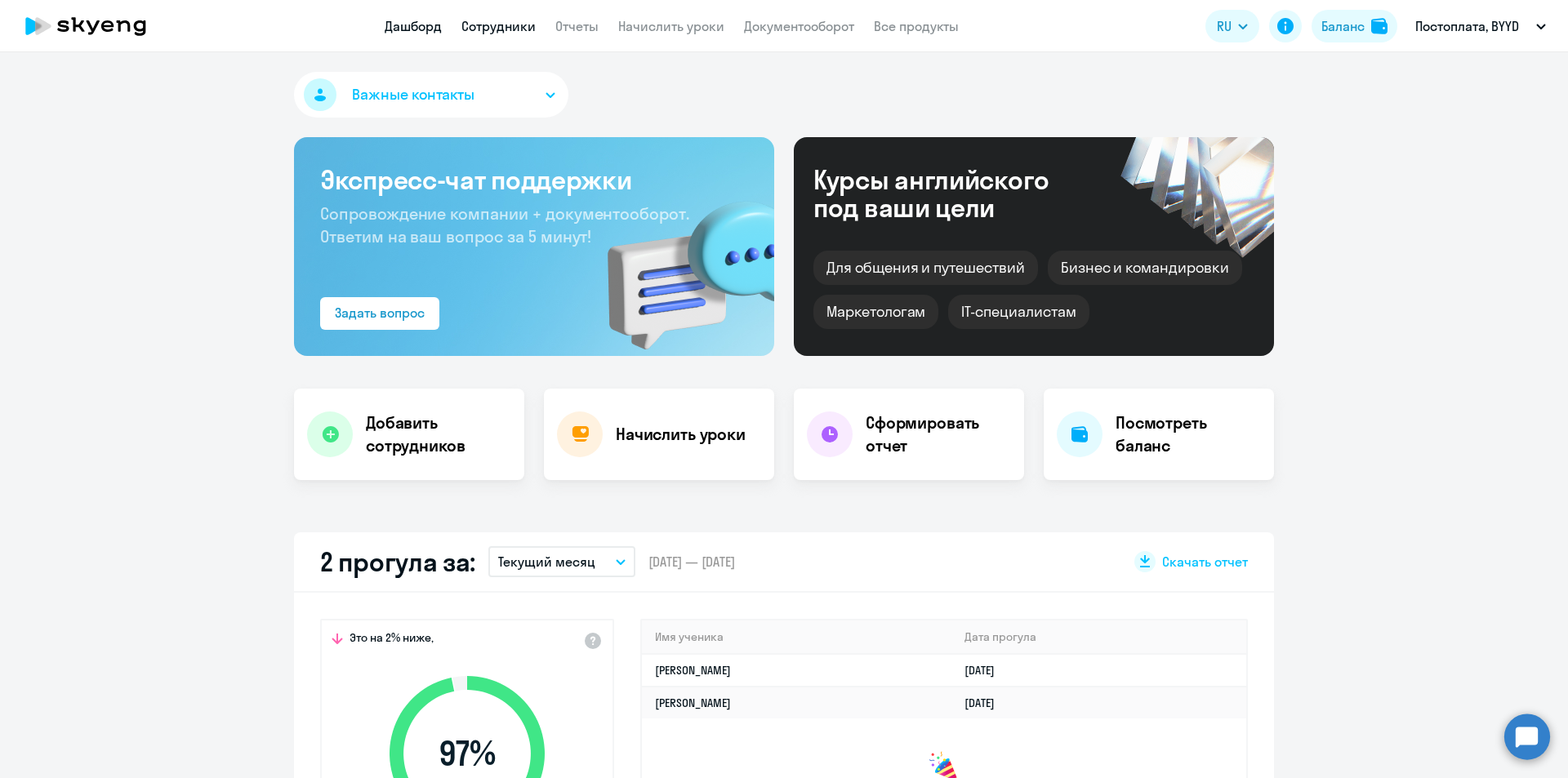
click at [525, 21] on link "Сотрудники" at bounding box center [498, 26] width 74 height 16
select select "30"
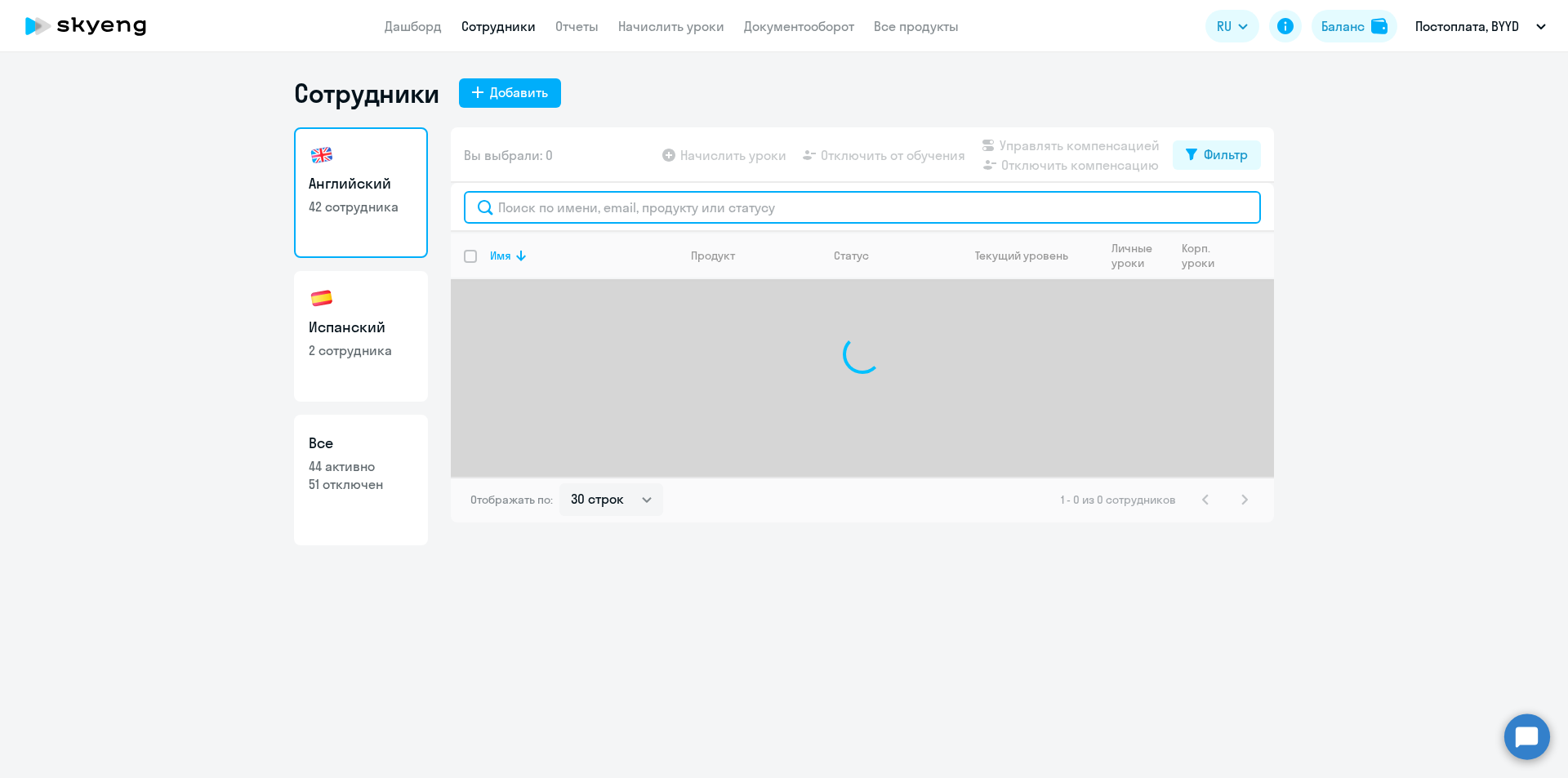
click at [556, 204] on input "text" at bounding box center [862, 208] width 797 height 32
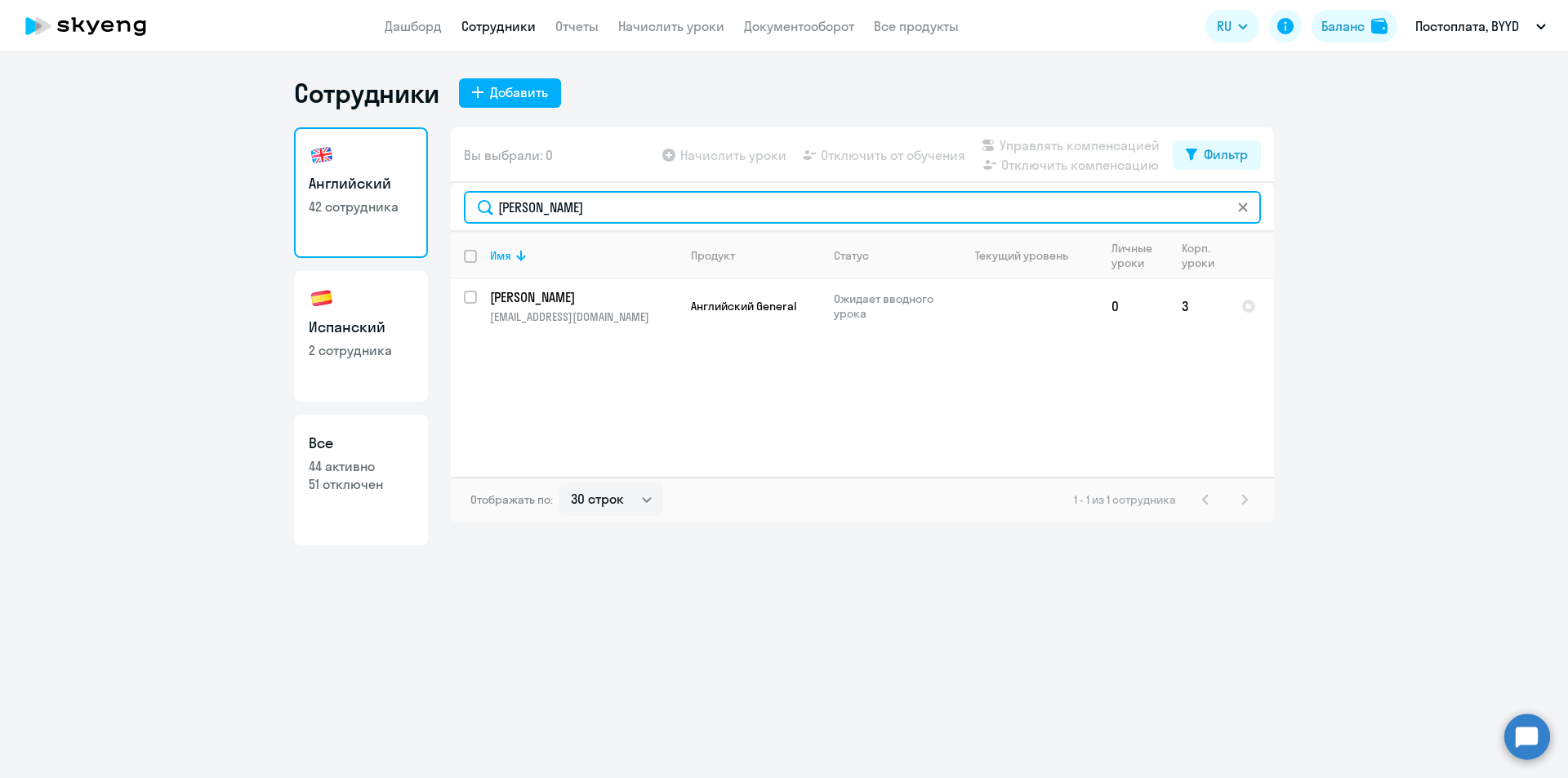
type input "[PERSON_NAME]"
